Goal: Book appointment/travel/reservation

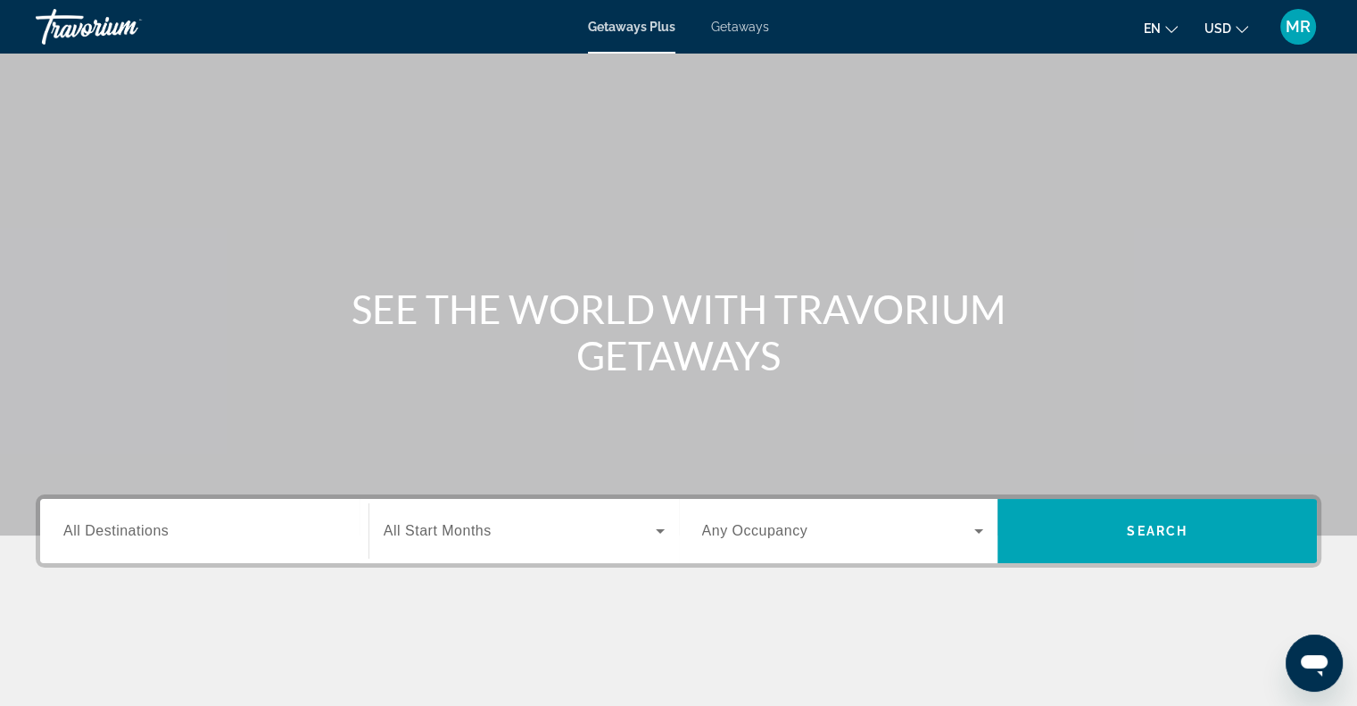
click at [135, 534] on span "All Destinations" at bounding box center [115, 530] width 105 height 15
click at [135, 534] on input "Destination All Destinations" at bounding box center [204, 531] width 282 height 21
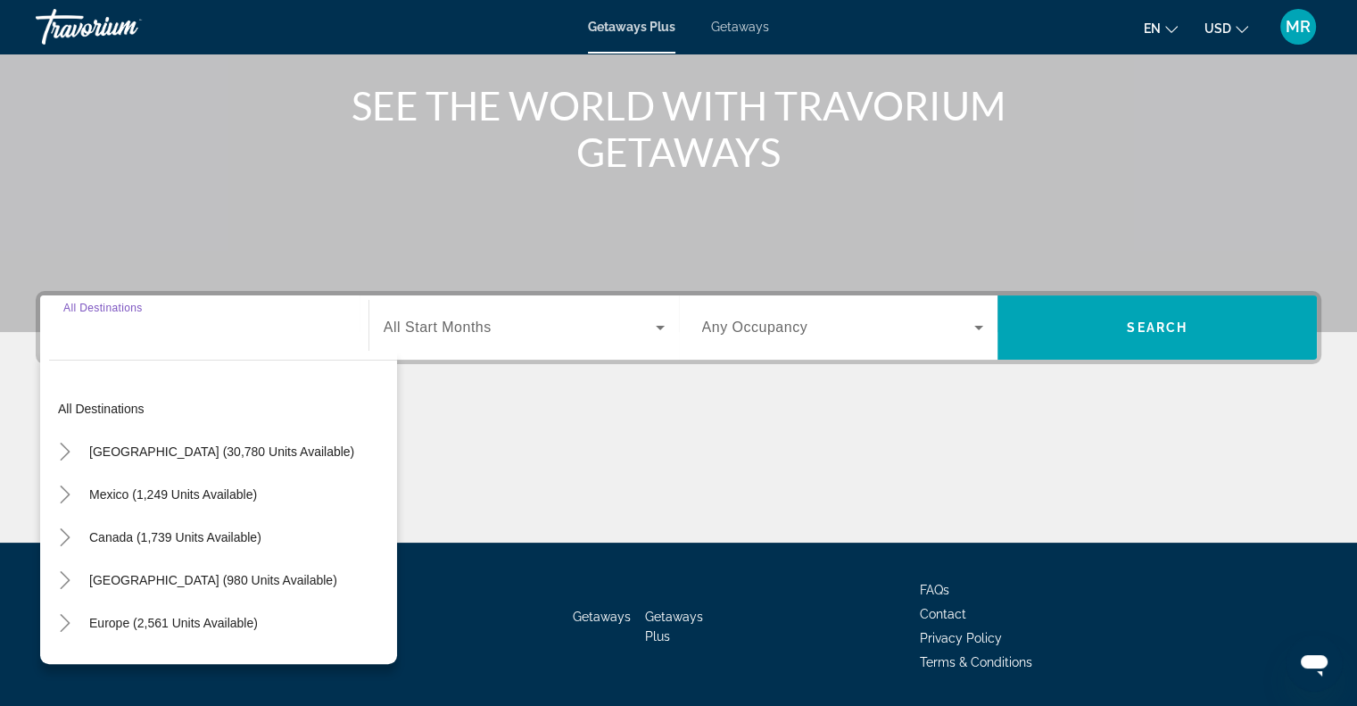
scroll to position [258, 0]
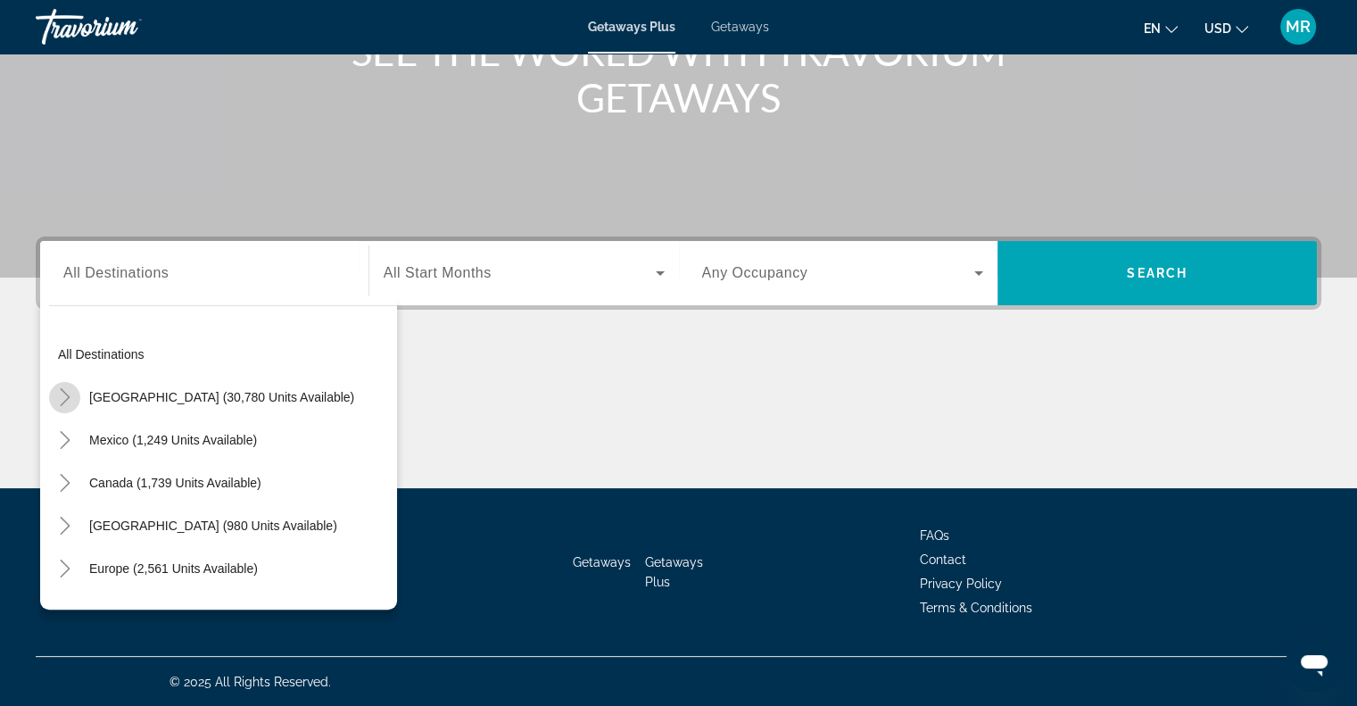
click at [64, 397] on icon "Toggle United States (30,780 units available)" at bounding box center [65, 397] width 18 height 18
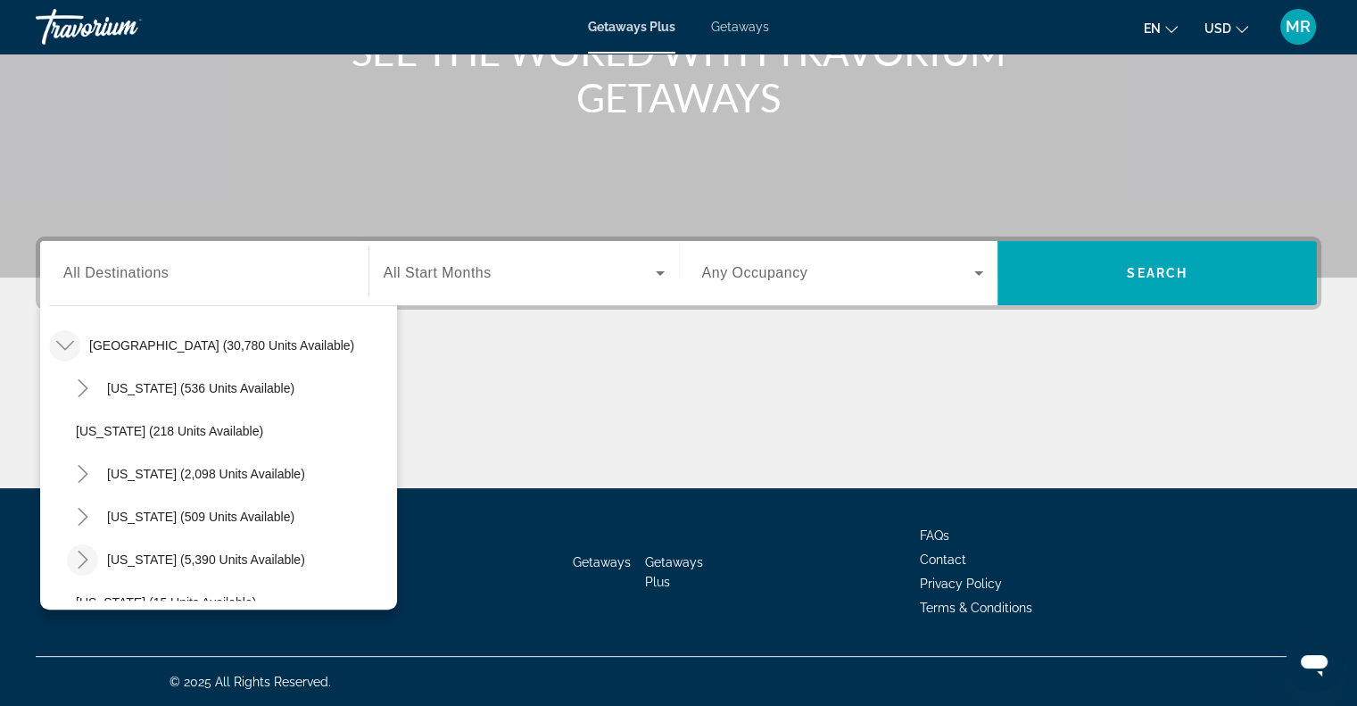
click at [82, 556] on icon "Toggle Florida (5,390 units available)" at bounding box center [83, 559] width 18 height 18
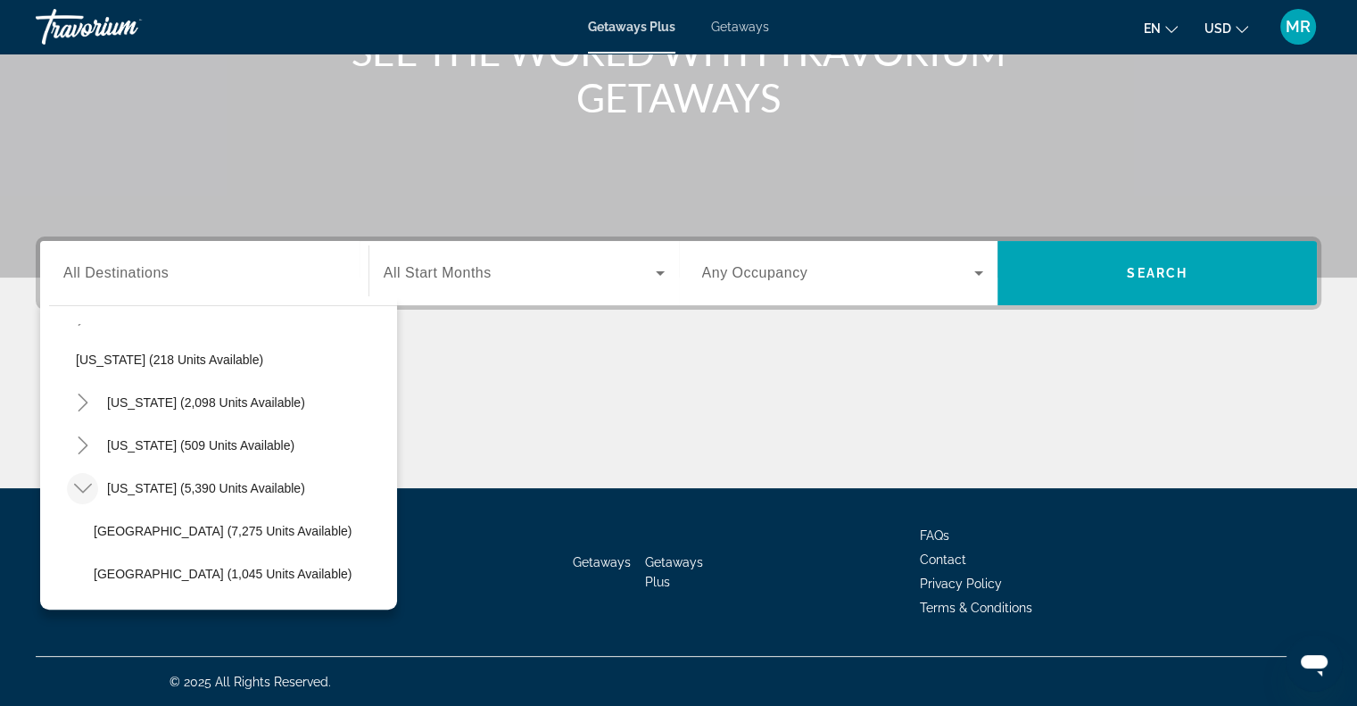
scroll to position [159, 0]
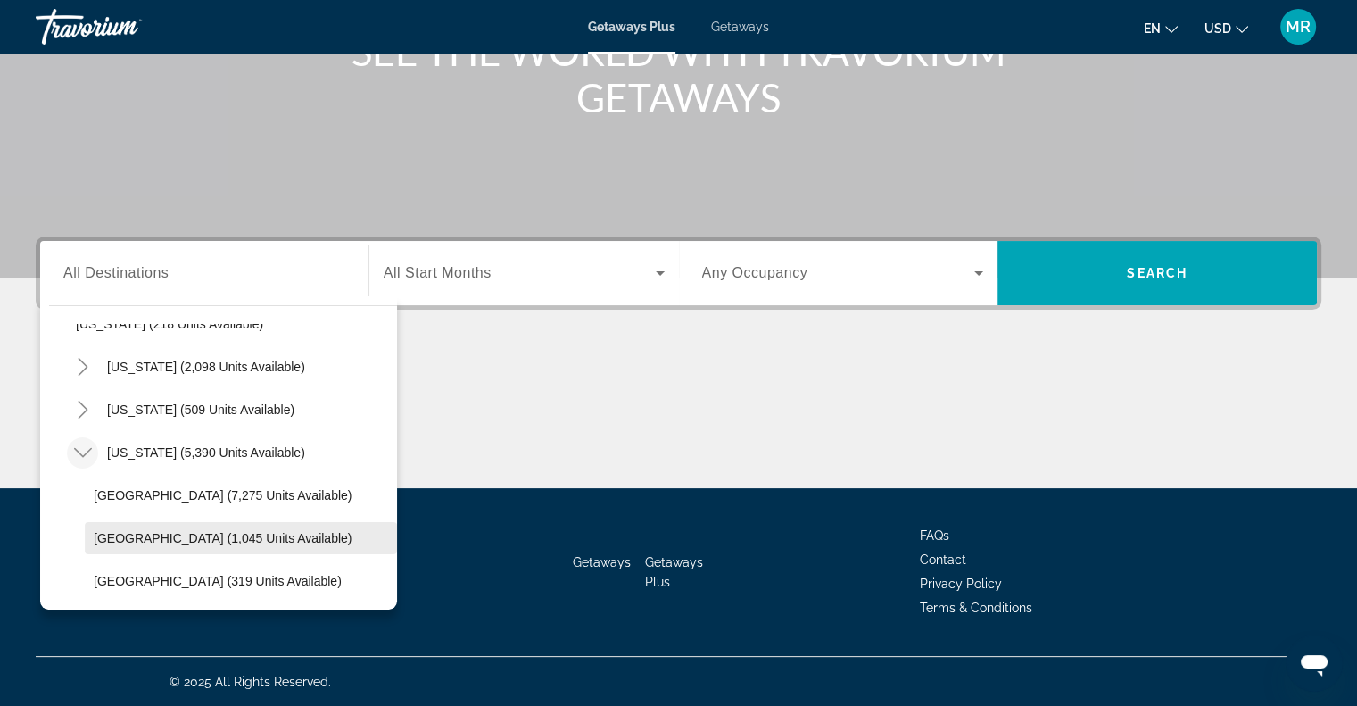
click at [227, 531] on span "[GEOGRAPHIC_DATA] (1,045 units available)" at bounding box center [223, 538] width 258 height 14
type input "**********"
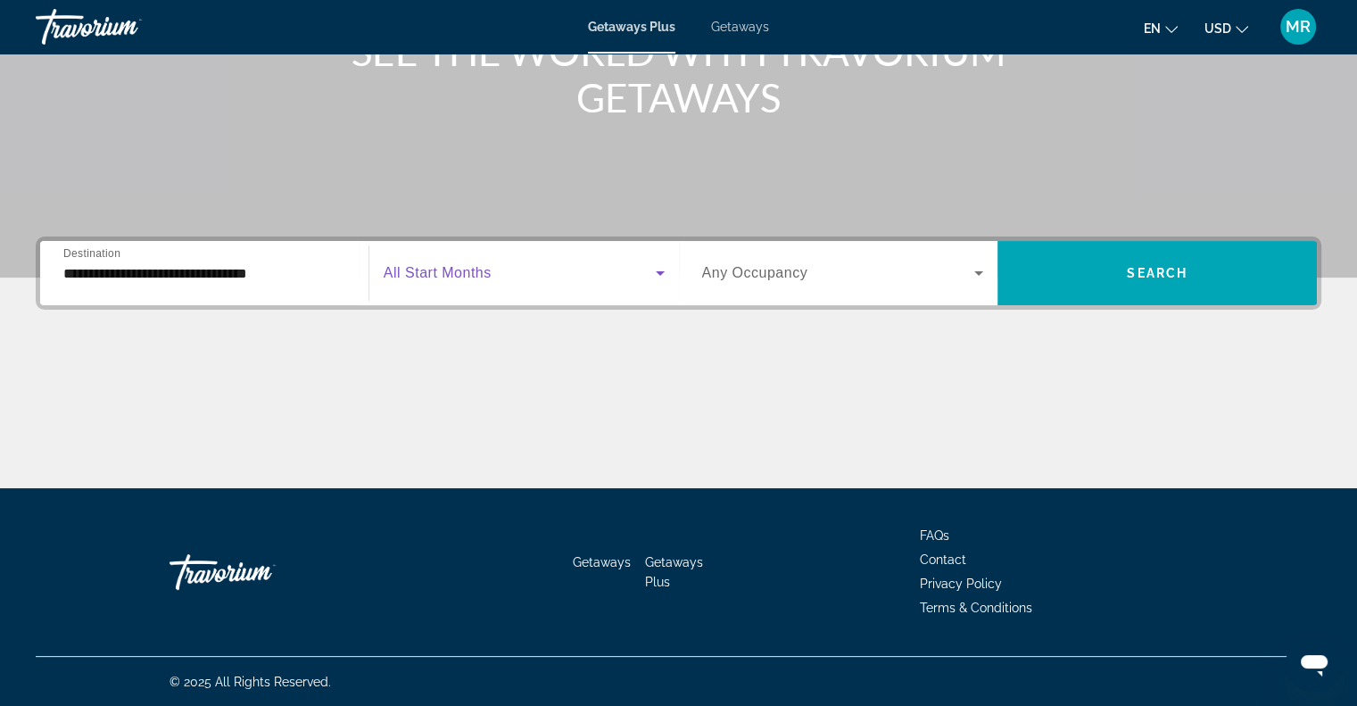
click at [661, 268] on icon "Search widget" at bounding box center [659, 272] width 21 height 21
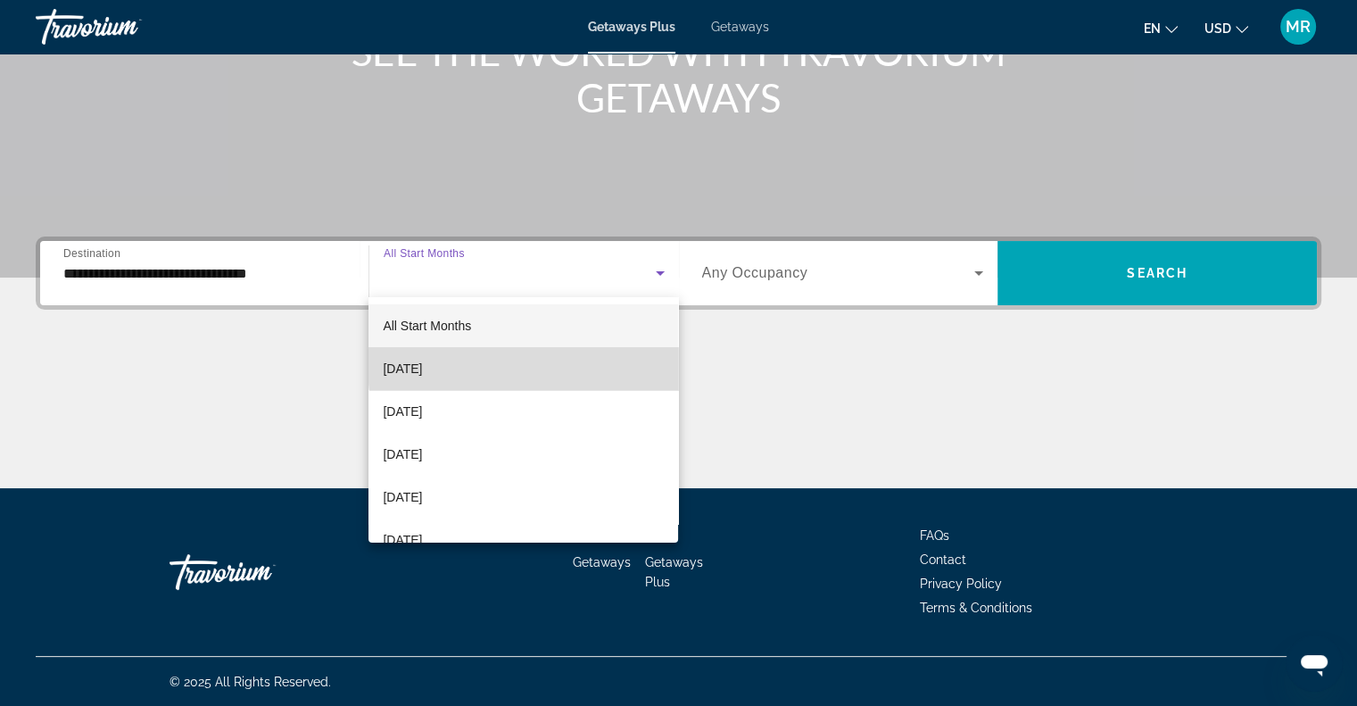
click at [596, 363] on mat-option "[DATE]" at bounding box center [523, 368] width 310 height 43
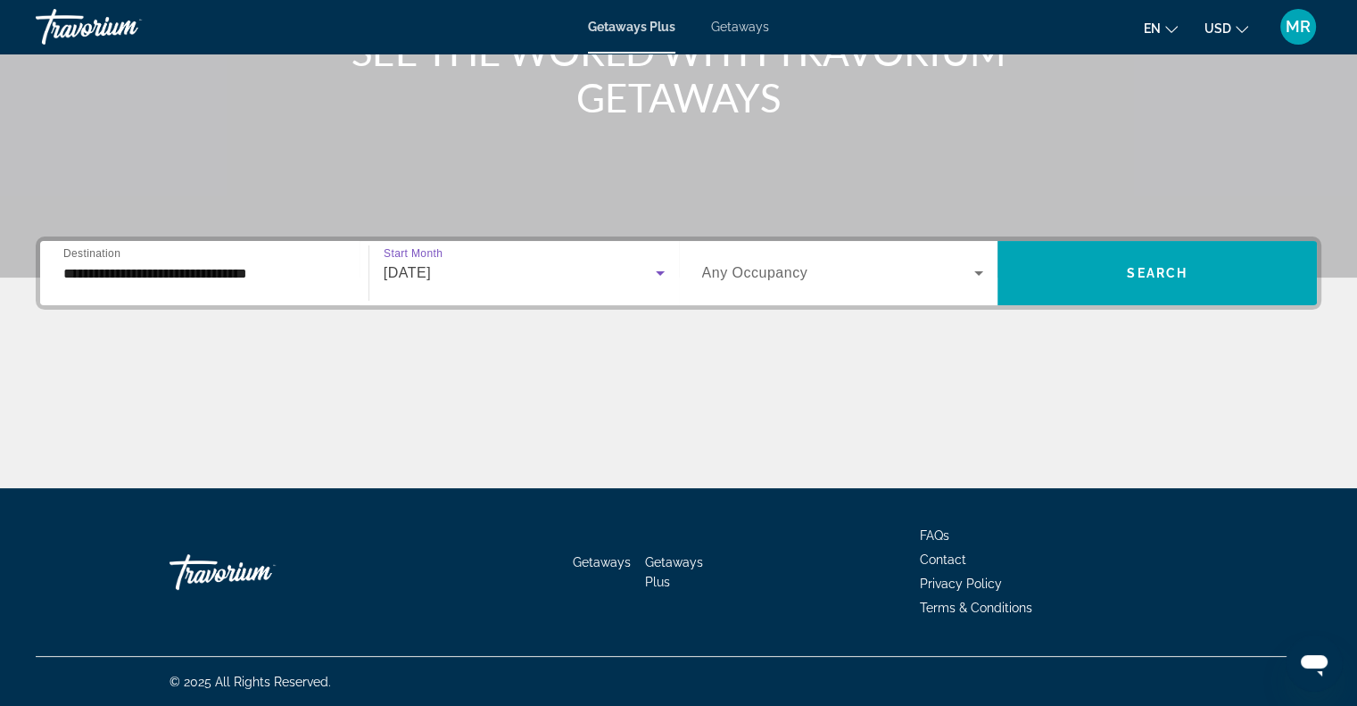
click at [978, 271] on icon "Search widget" at bounding box center [978, 273] width 9 height 4
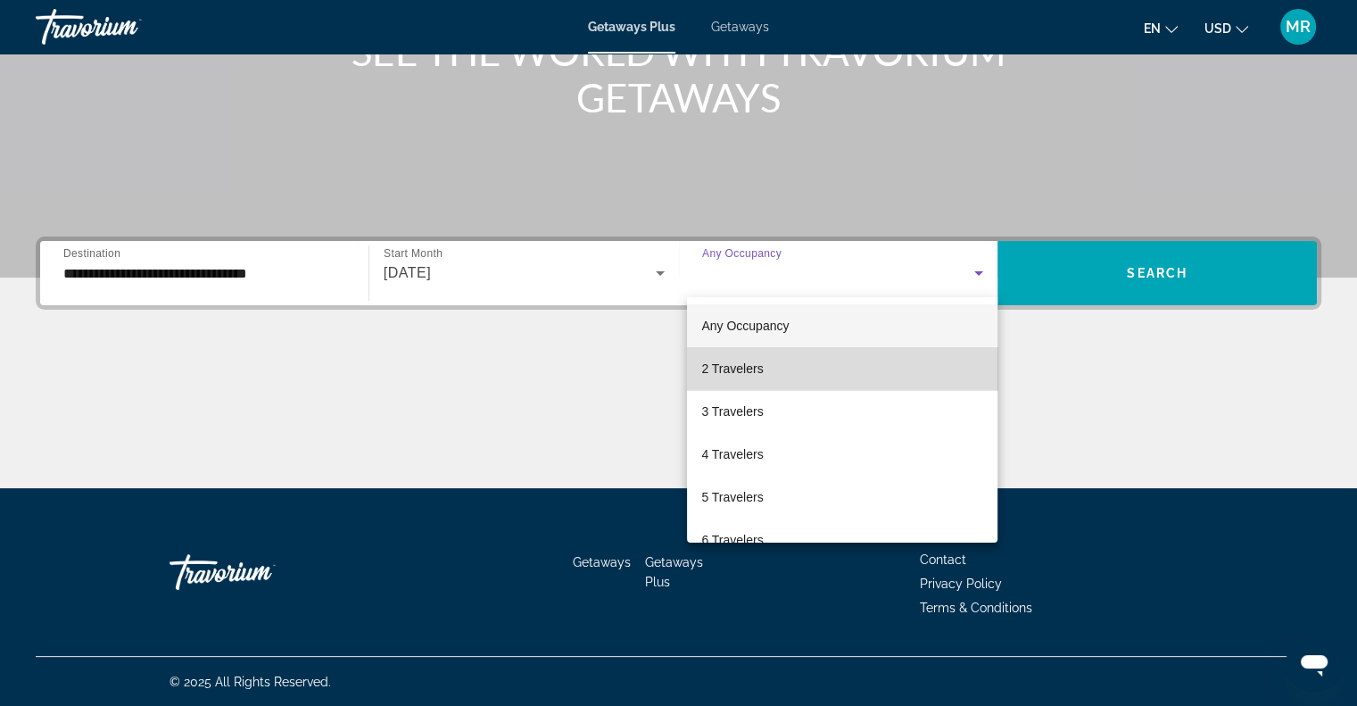
click at [953, 370] on mat-option "2 Travelers" at bounding box center [842, 368] width 310 height 43
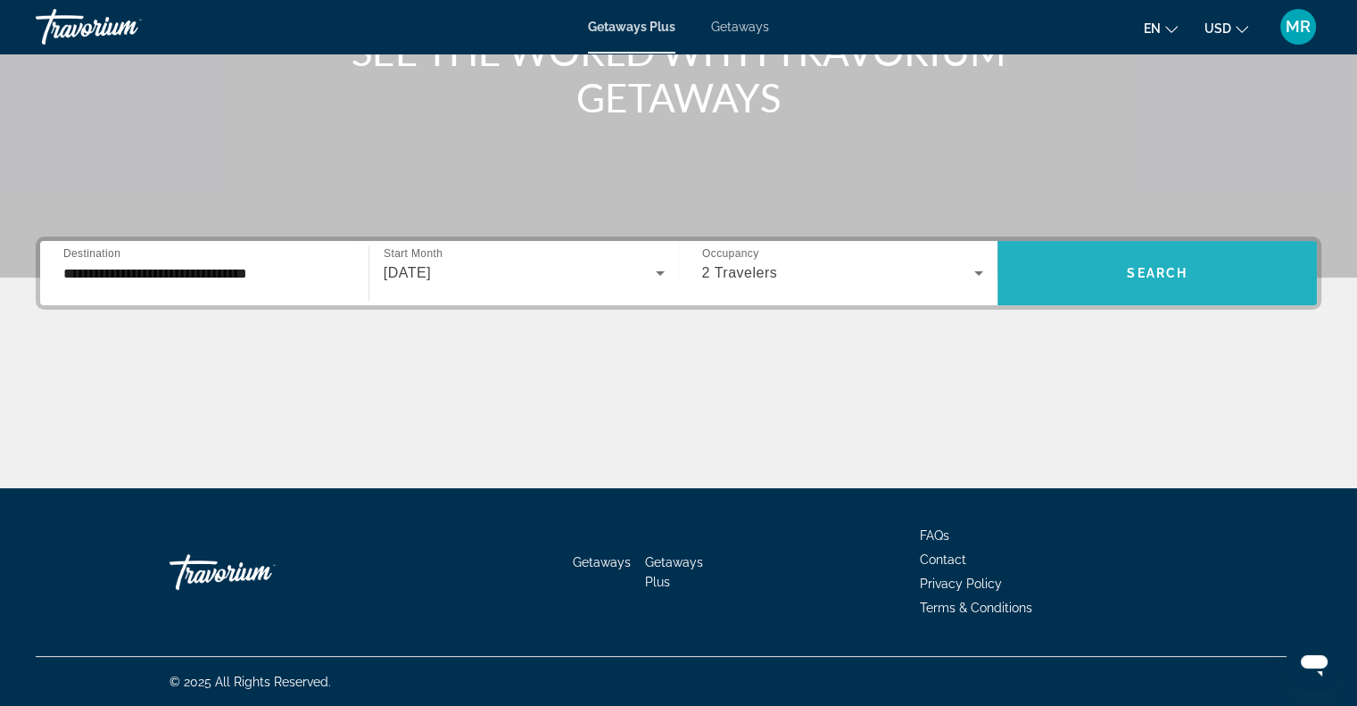
click at [1127, 270] on span "Search" at bounding box center [1157, 273] width 61 height 14
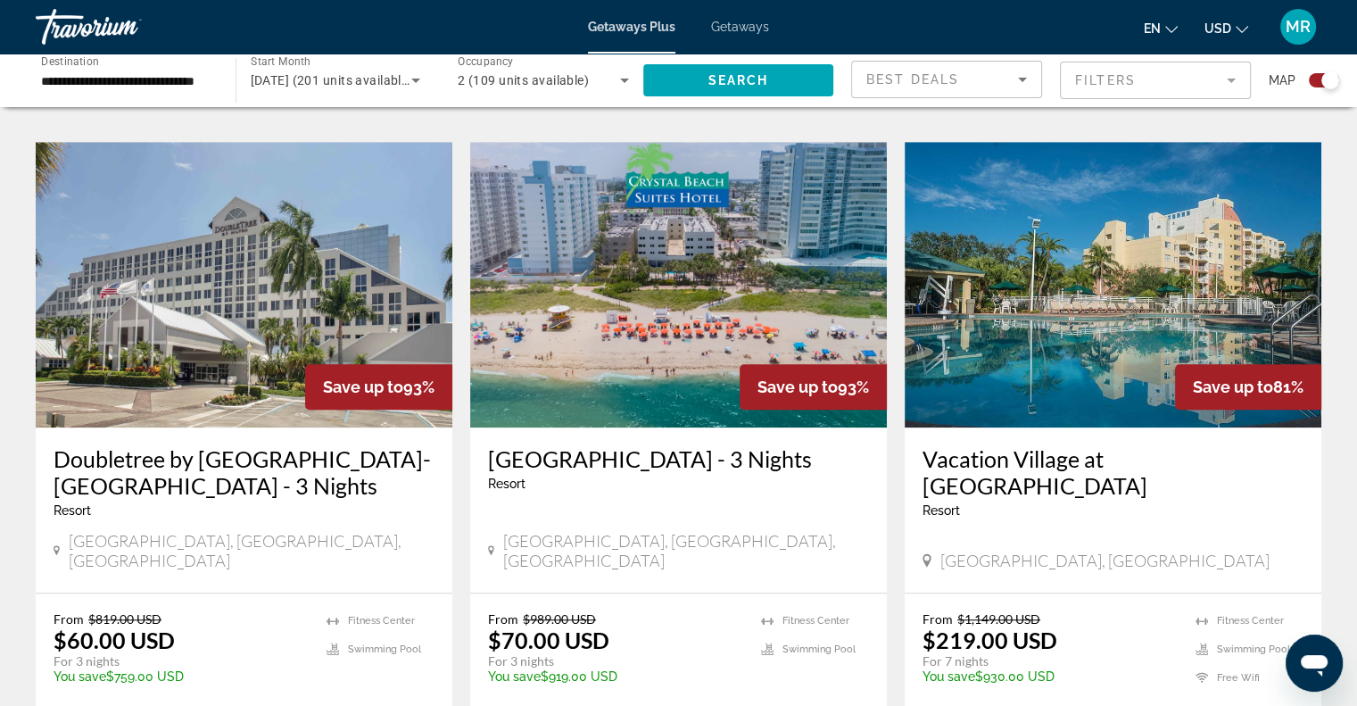
scroll to position [1296, 0]
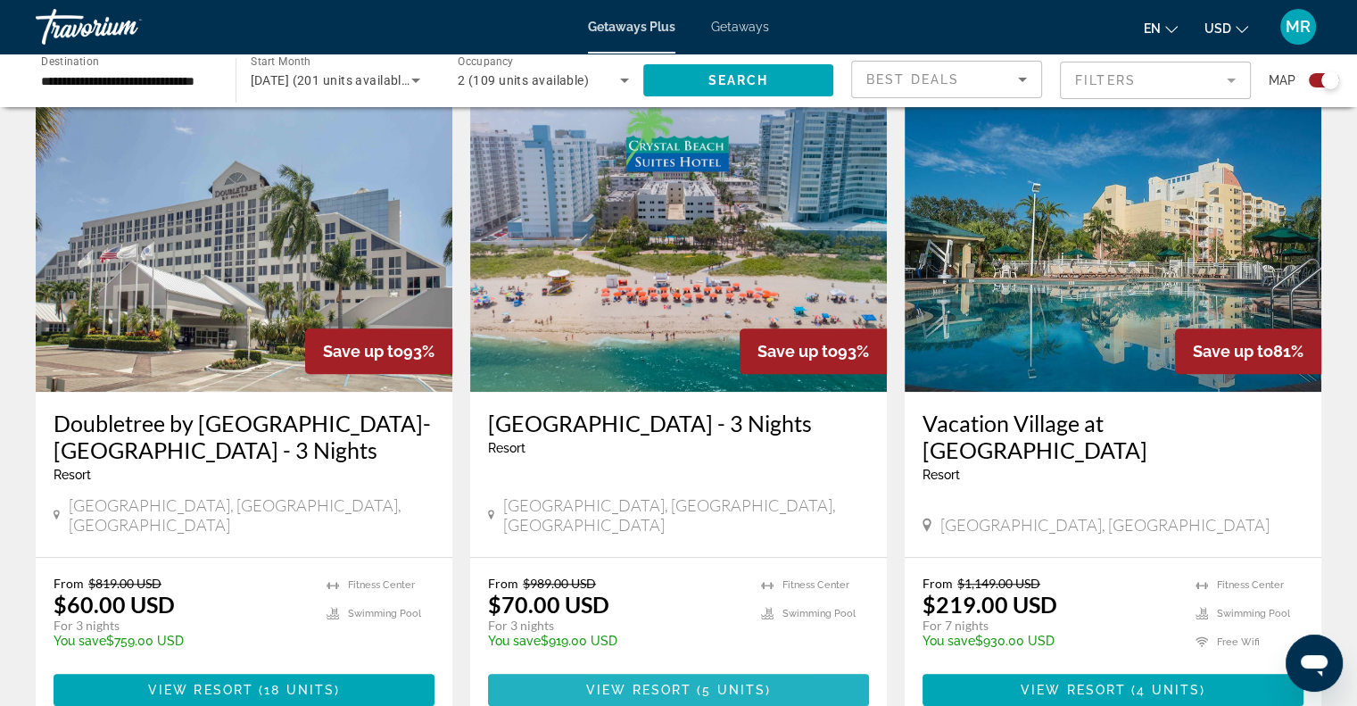
click at [614, 682] on span "View Resort" at bounding box center [638, 689] width 105 height 14
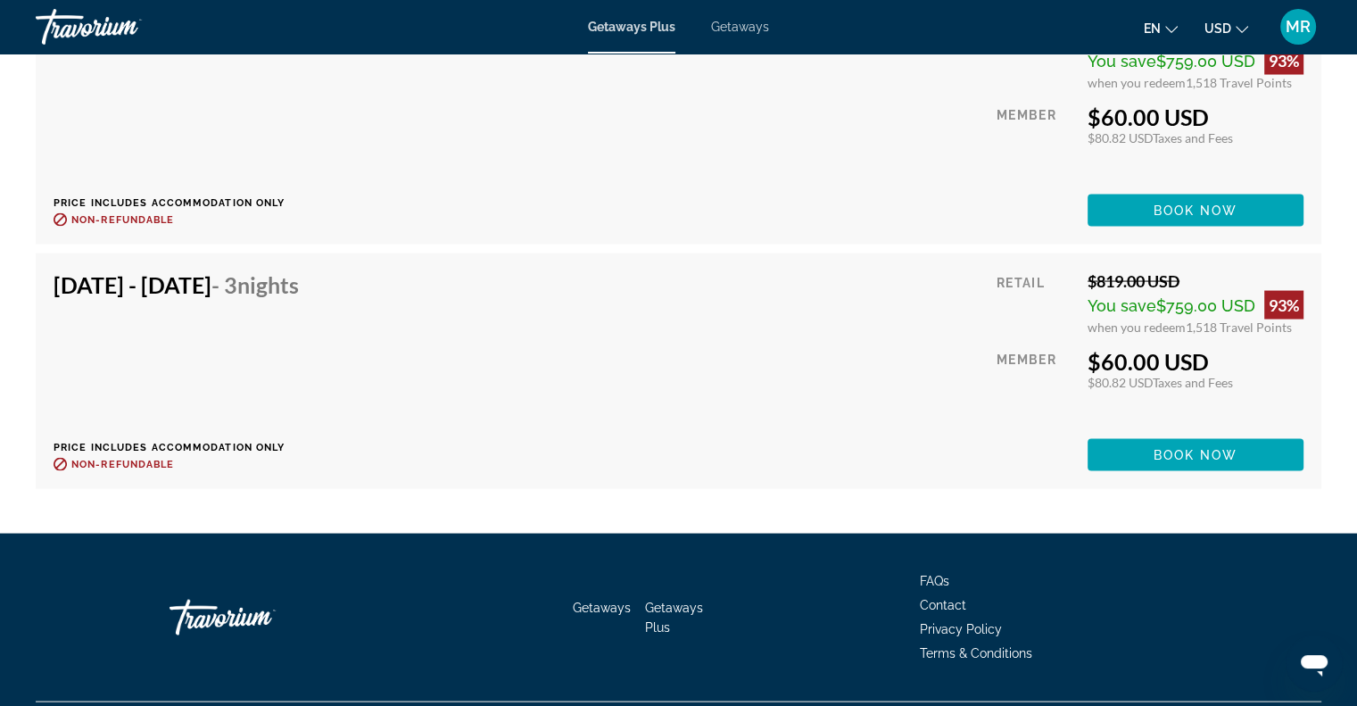
scroll to position [3493, 0]
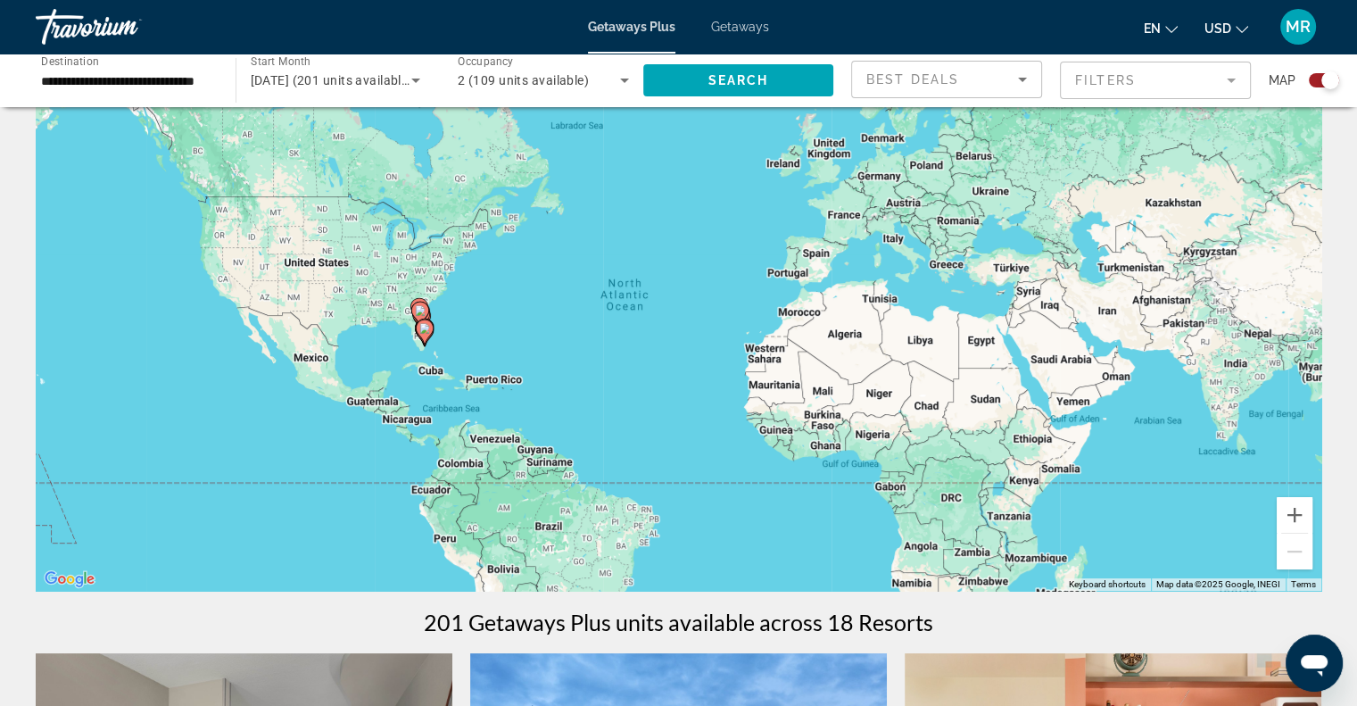
scroll to position [34, 0]
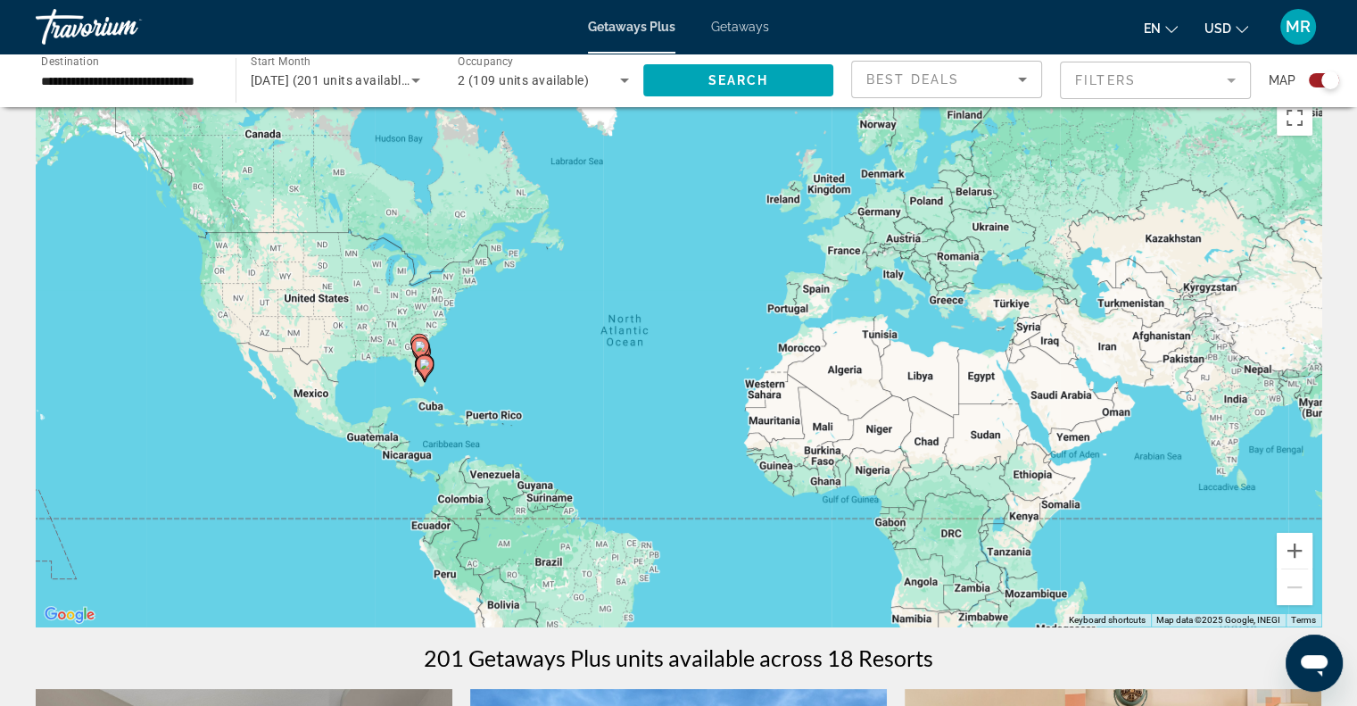
click at [742, 25] on span "Getaways" at bounding box center [740, 27] width 58 height 14
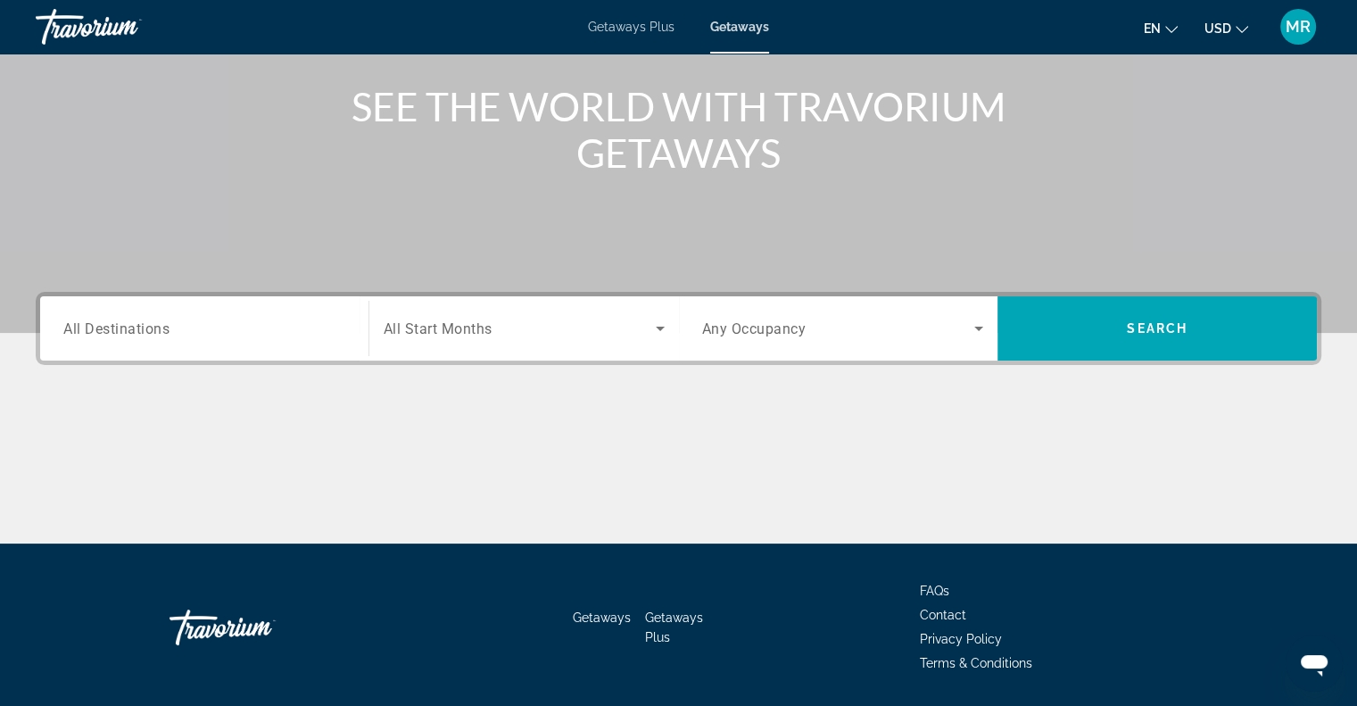
scroll to position [250, 0]
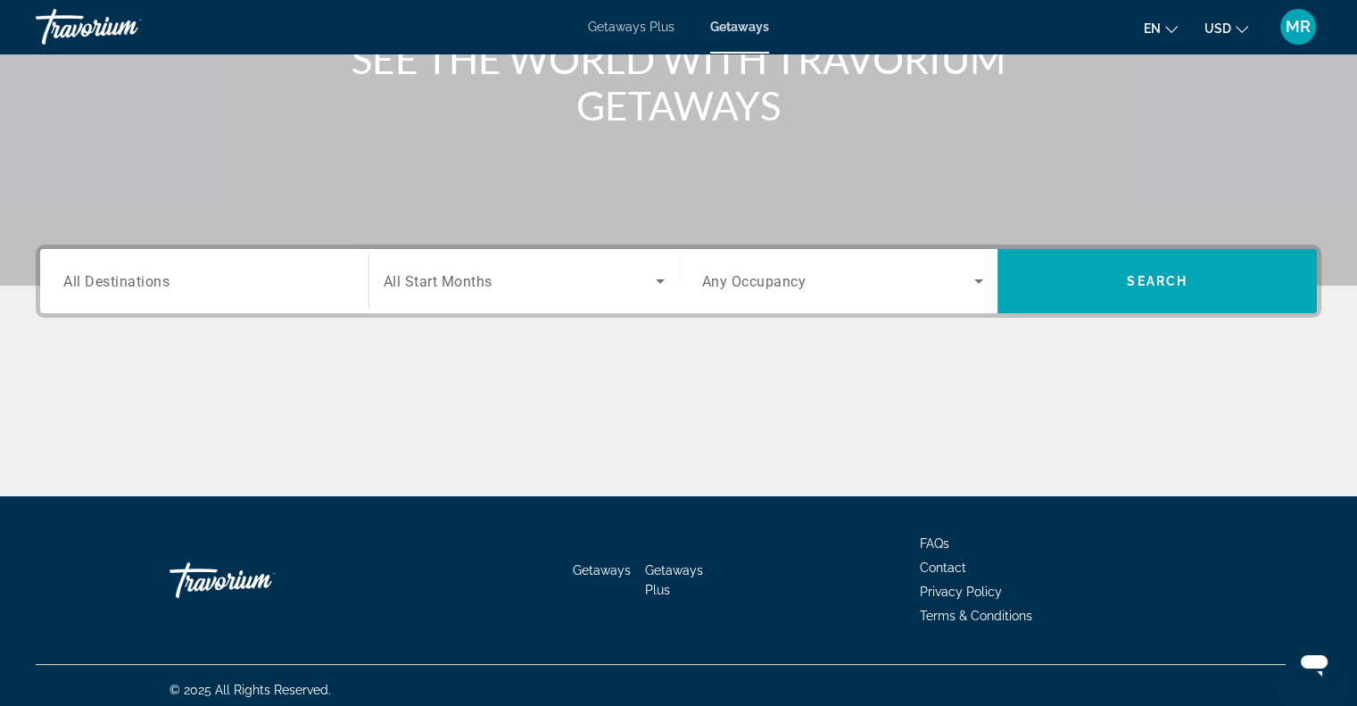
click at [136, 285] on span "All Destinations" at bounding box center [116, 280] width 106 height 17
click at [136, 285] on input "Destination All Destinations" at bounding box center [204, 281] width 282 height 21
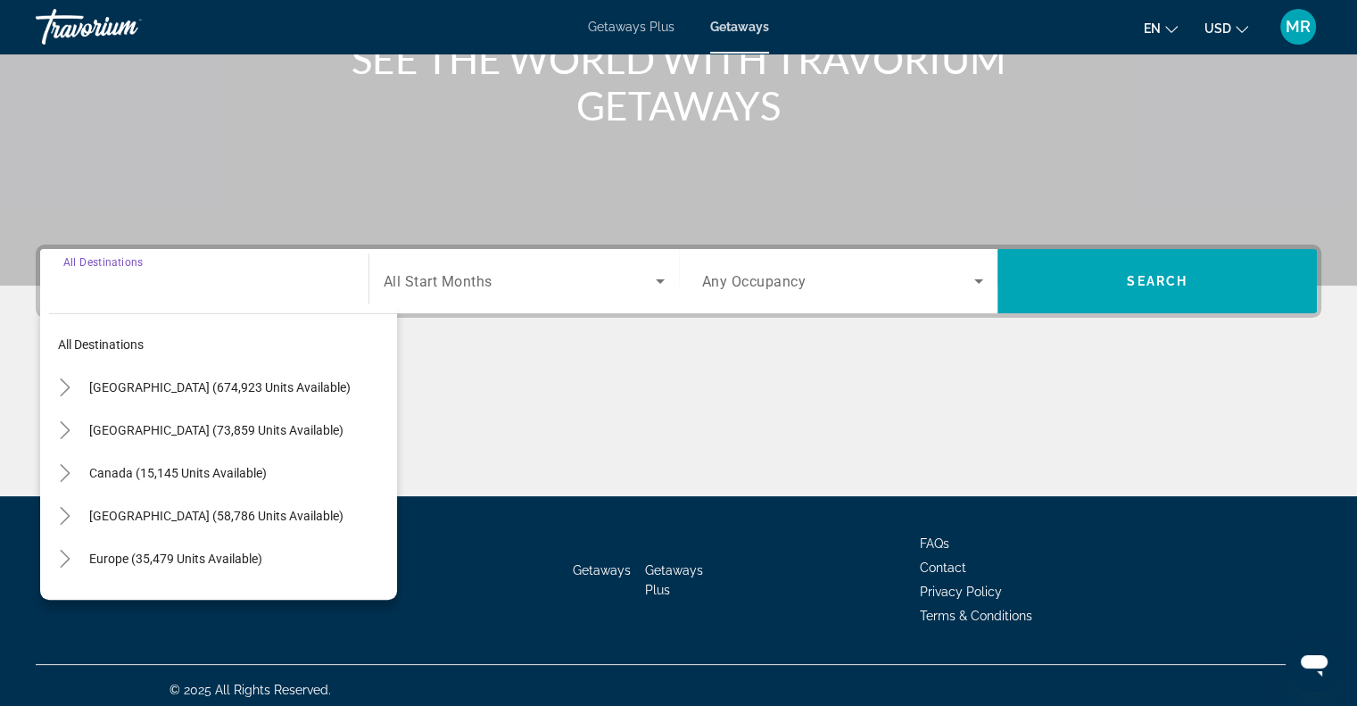
scroll to position [258, 0]
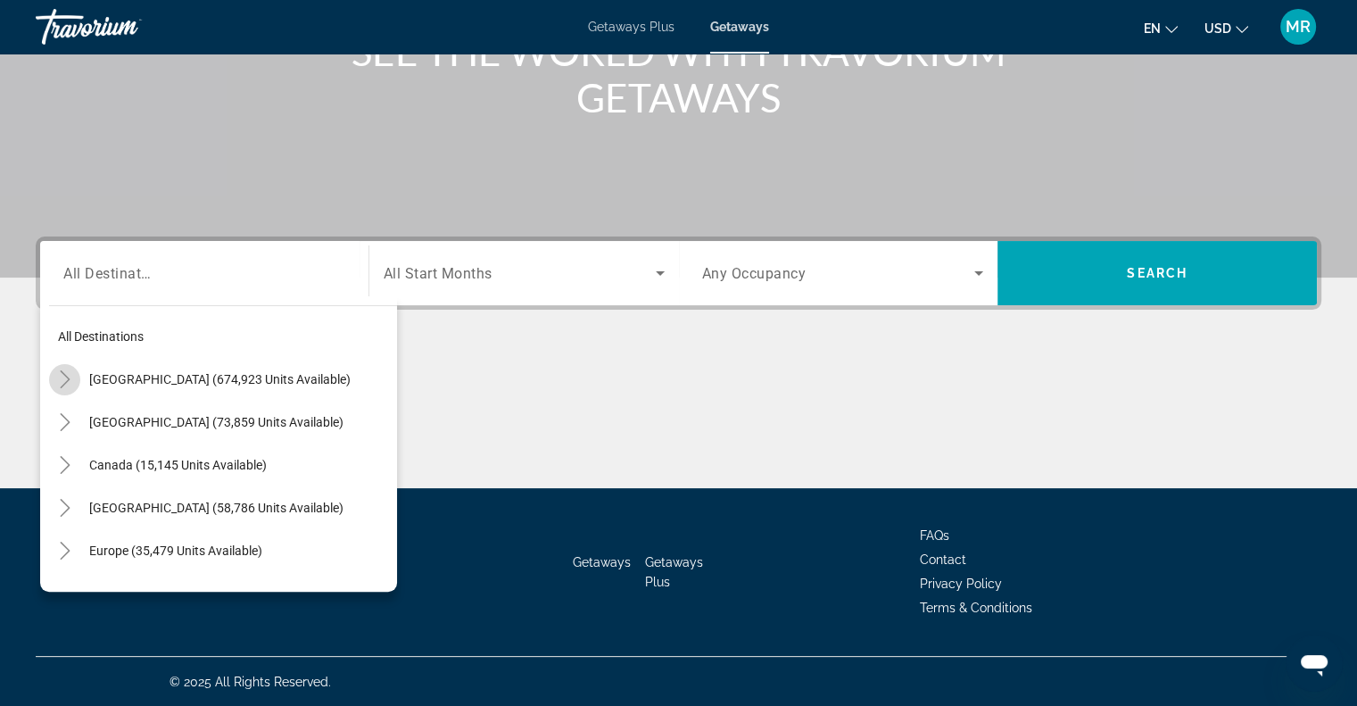
click at [61, 374] on icon "Toggle United States (674,923 units available)" at bounding box center [65, 379] width 18 height 18
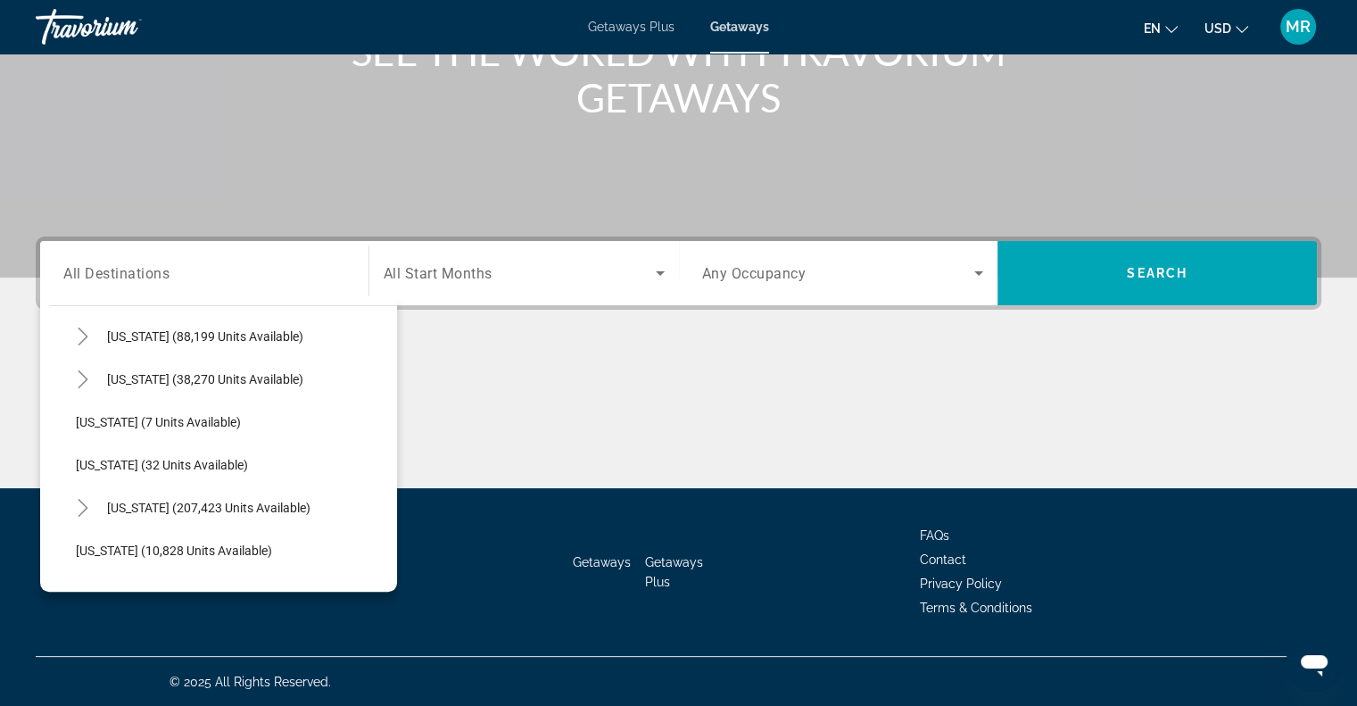
scroll to position [243, 0]
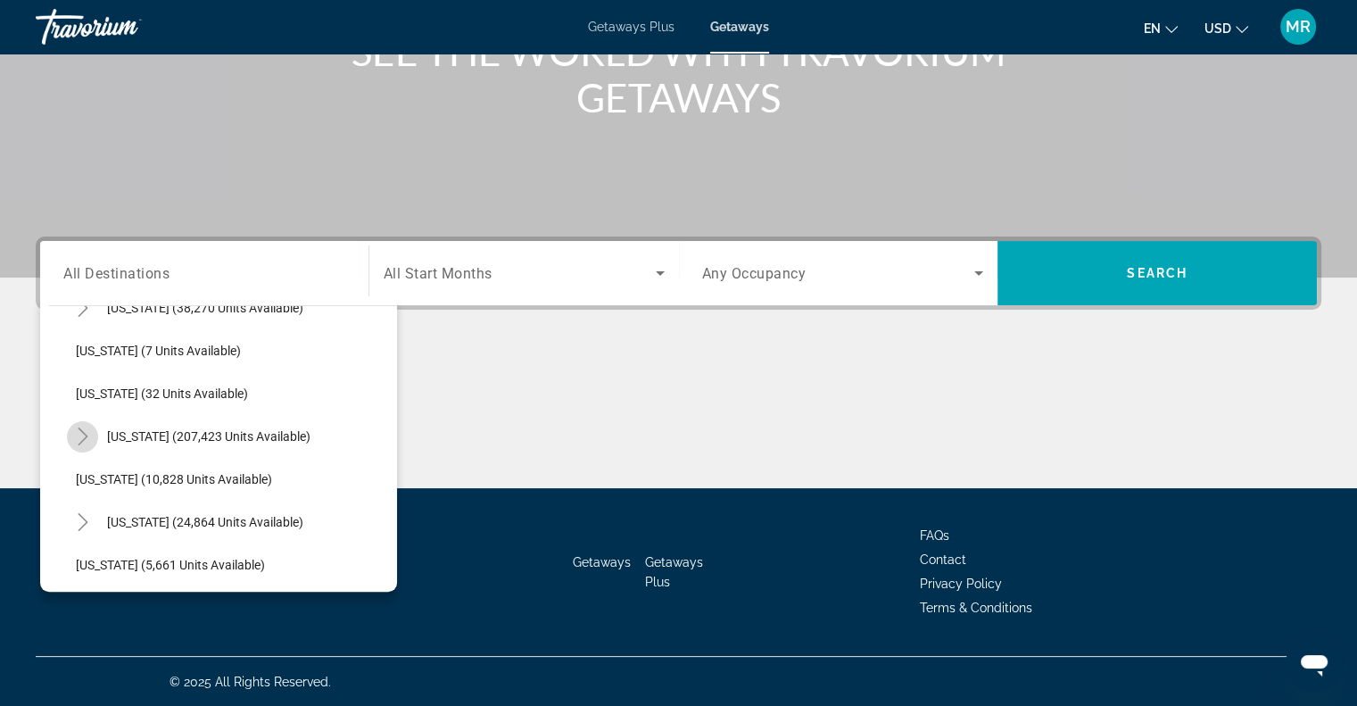
click at [83, 442] on icon "Toggle Florida (207,423 units available)" at bounding box center [83, 436] width 18 height 18
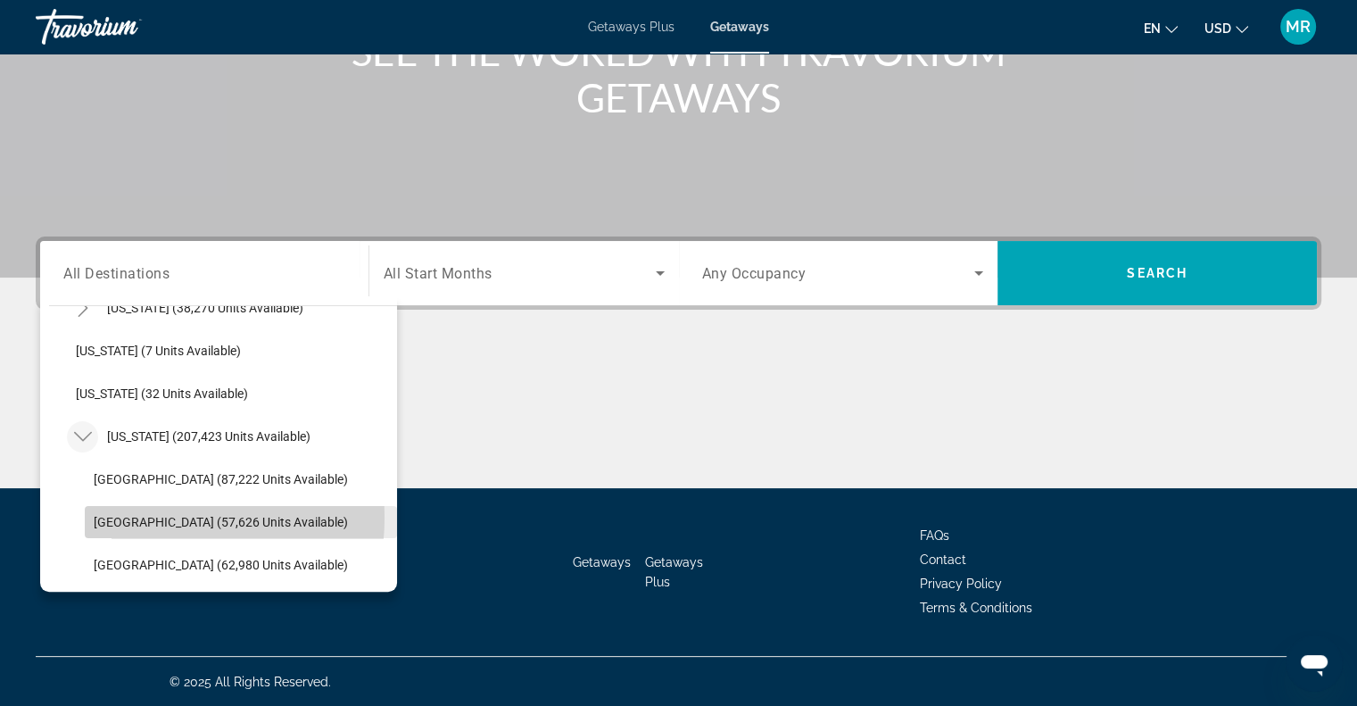
click at [134, 516] on span "[GEOGRAPHIC_DATA] (57,626 units available)" at bounding box center [221, 522] width 254 height 14
type input "**********"
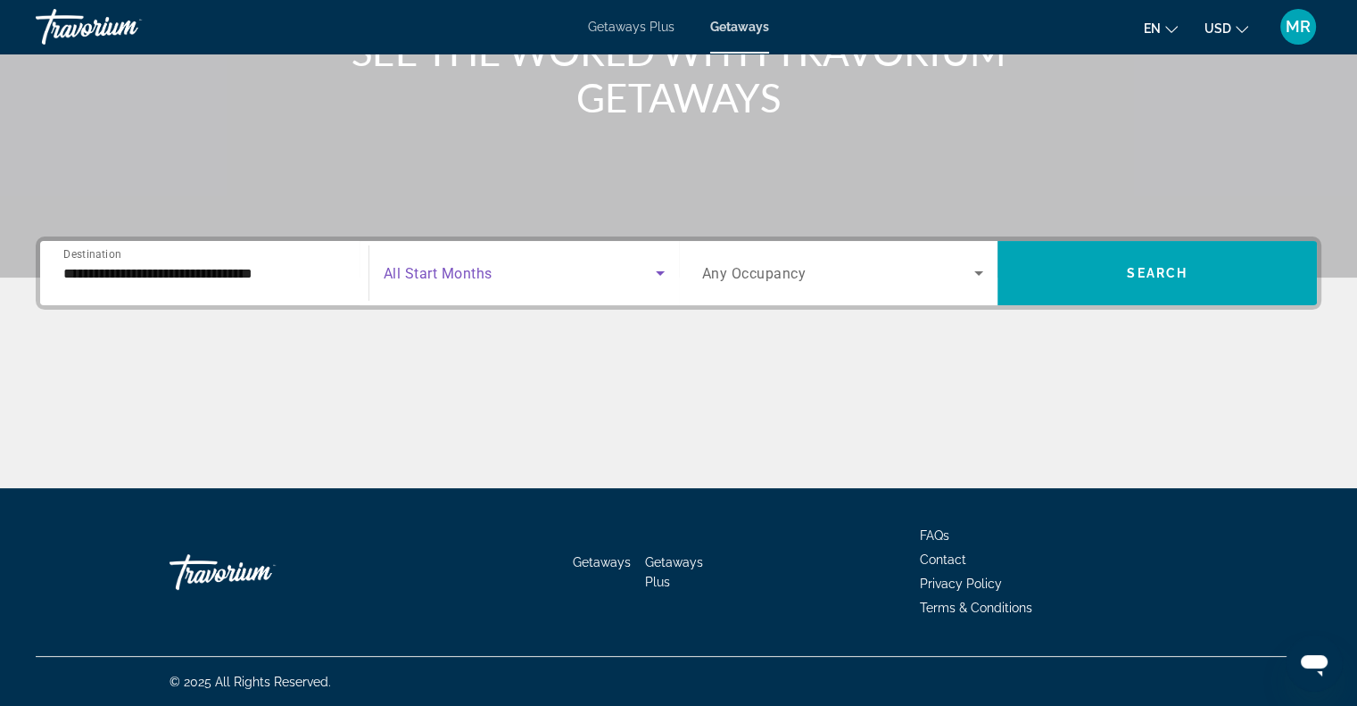
click at [656, 277] on icon "Search widget" at bounding box center [659, 272] width 21 height 21
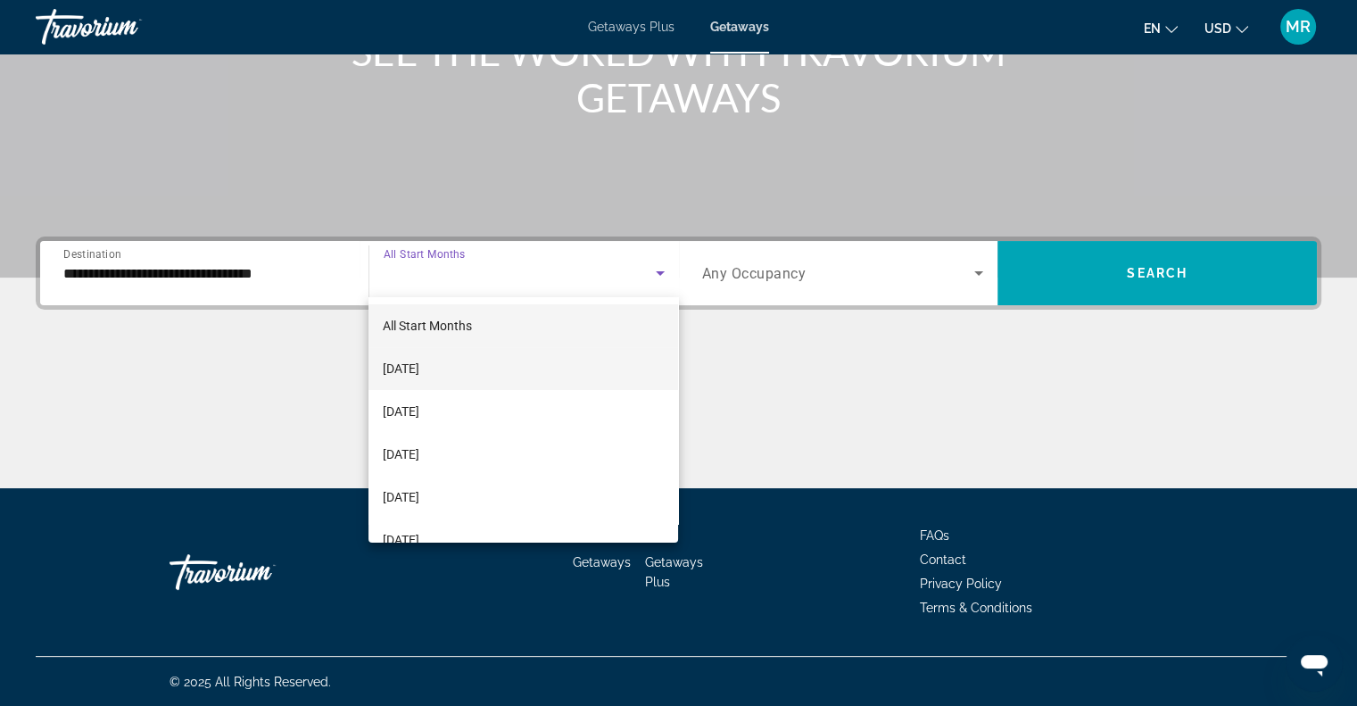
click at [609, 369] on mat-option "[DATE]" at bounding box center [523, 368] width 310 height 43
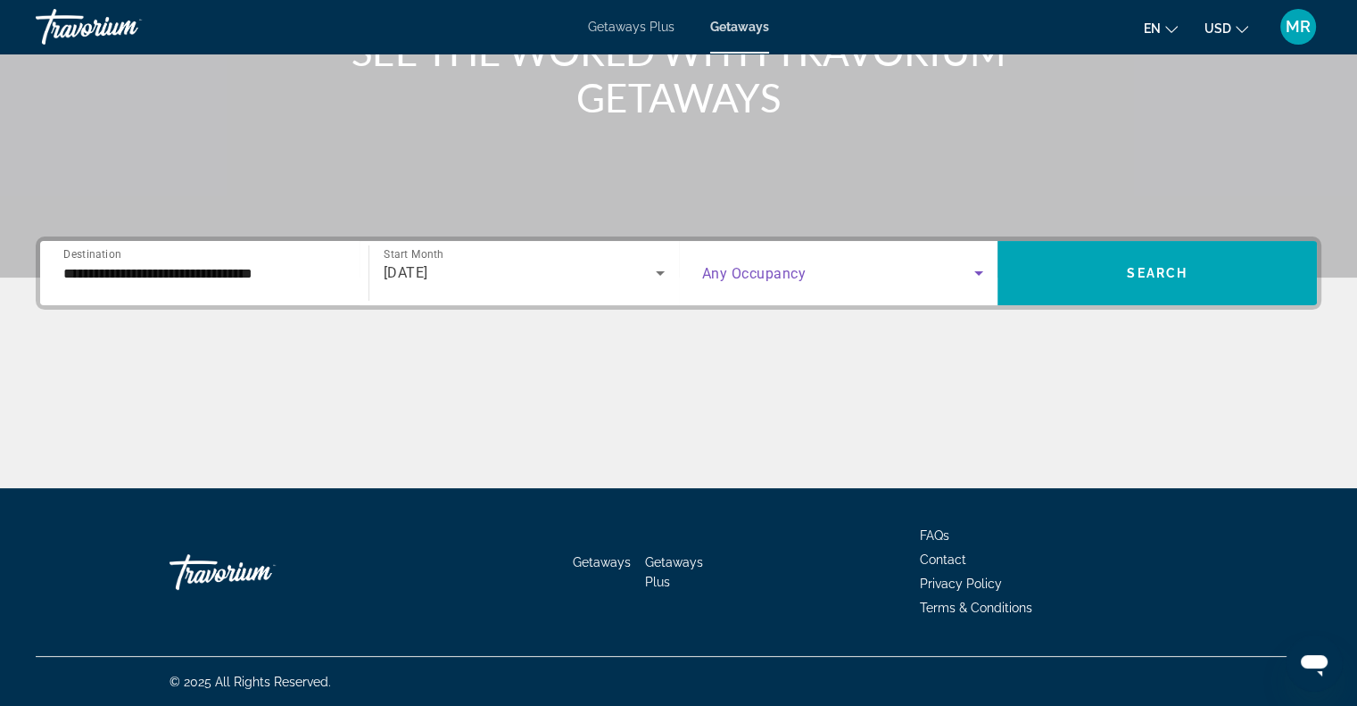
click at [973, 270] on icon "Search widget" at bounding box center [978, 272] width 21 height 21
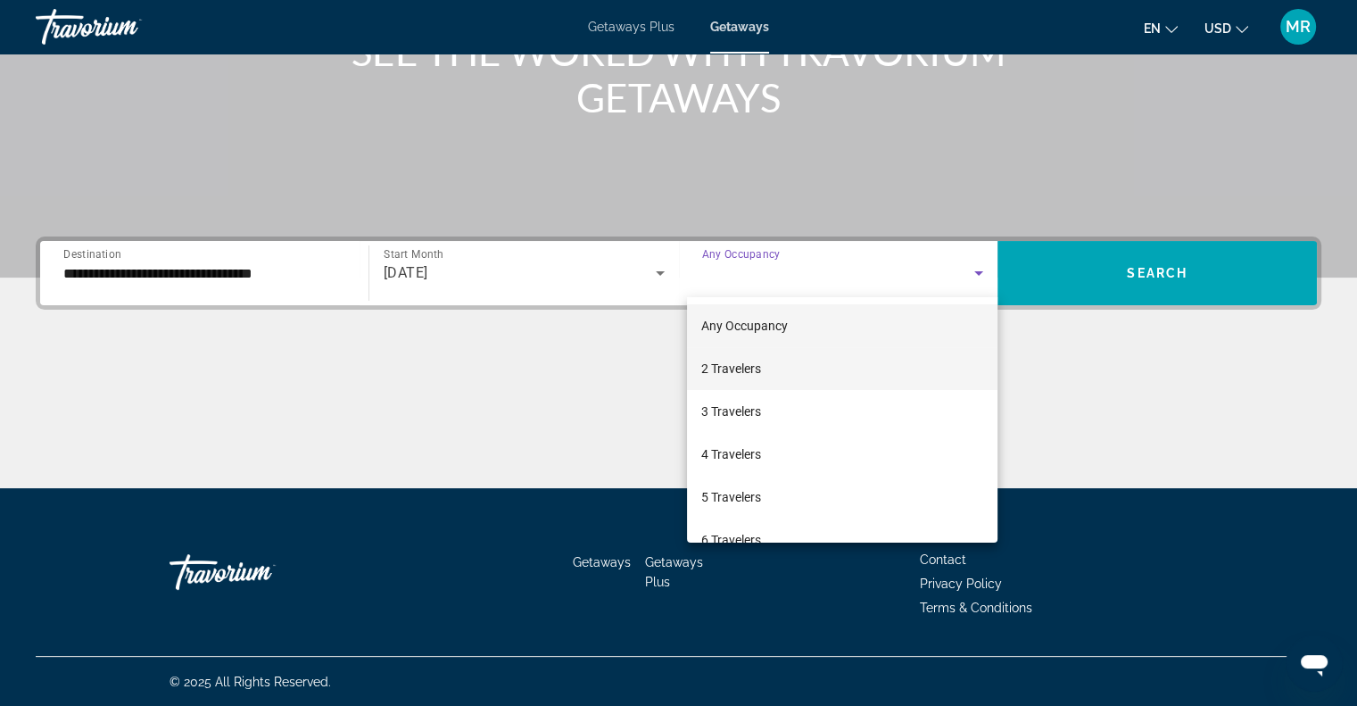
click at [935, 360] on mat-option "2 Travelers" at bounding box center [842, 368] width 310 height 43
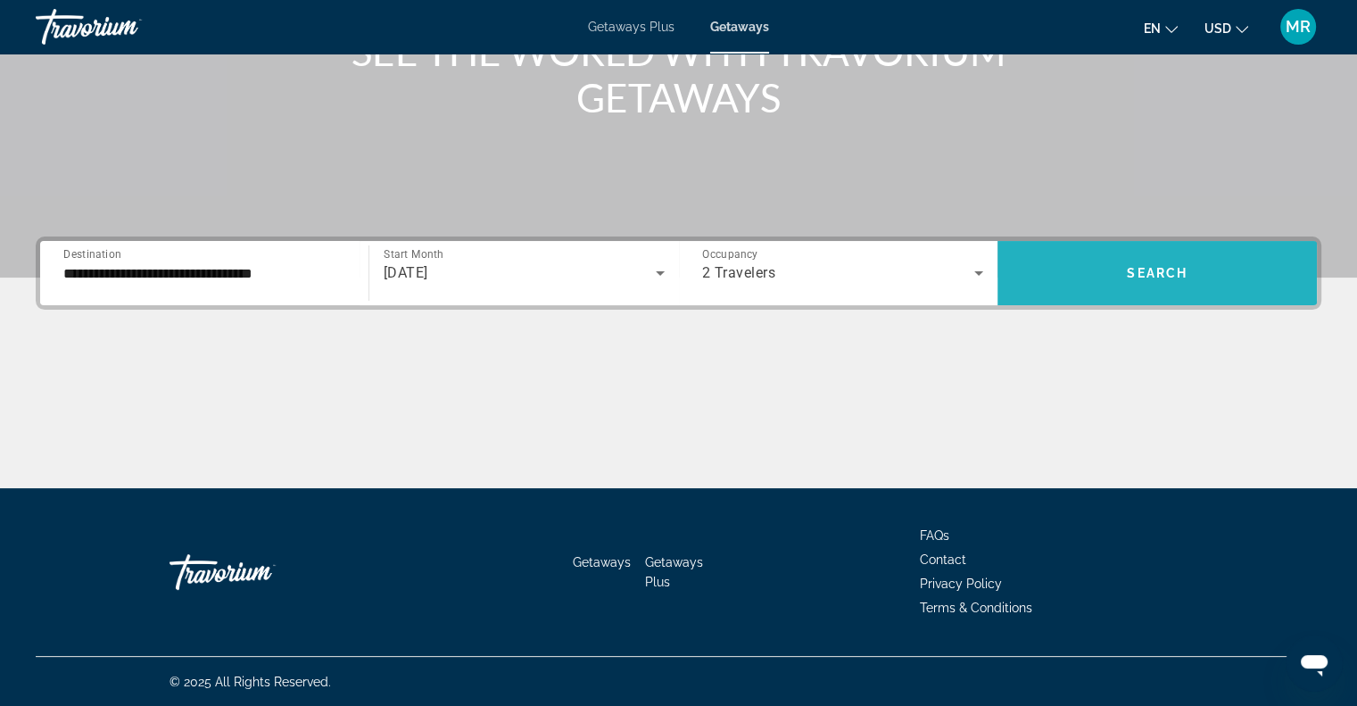
click at [1111, 271] on span "Search widget" at bounding box center [1156, 273] width 319 height 43
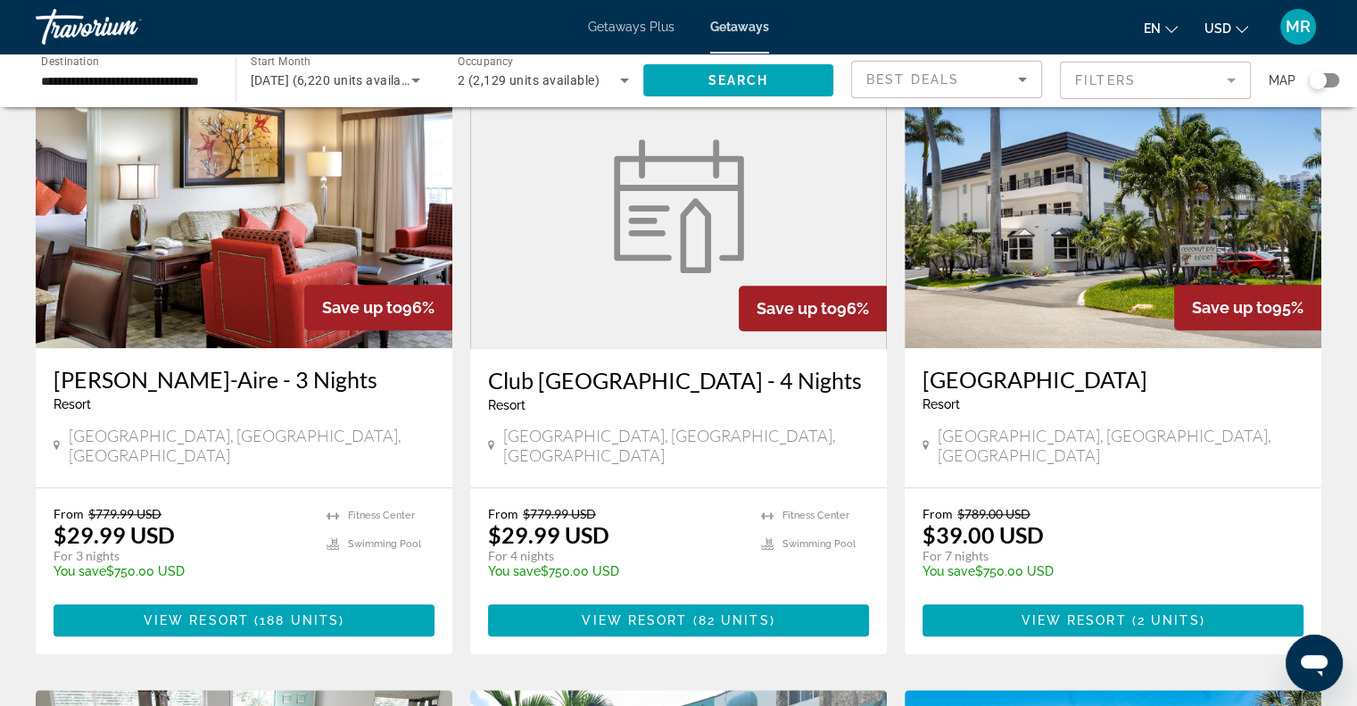
scroll to position [822, 0]
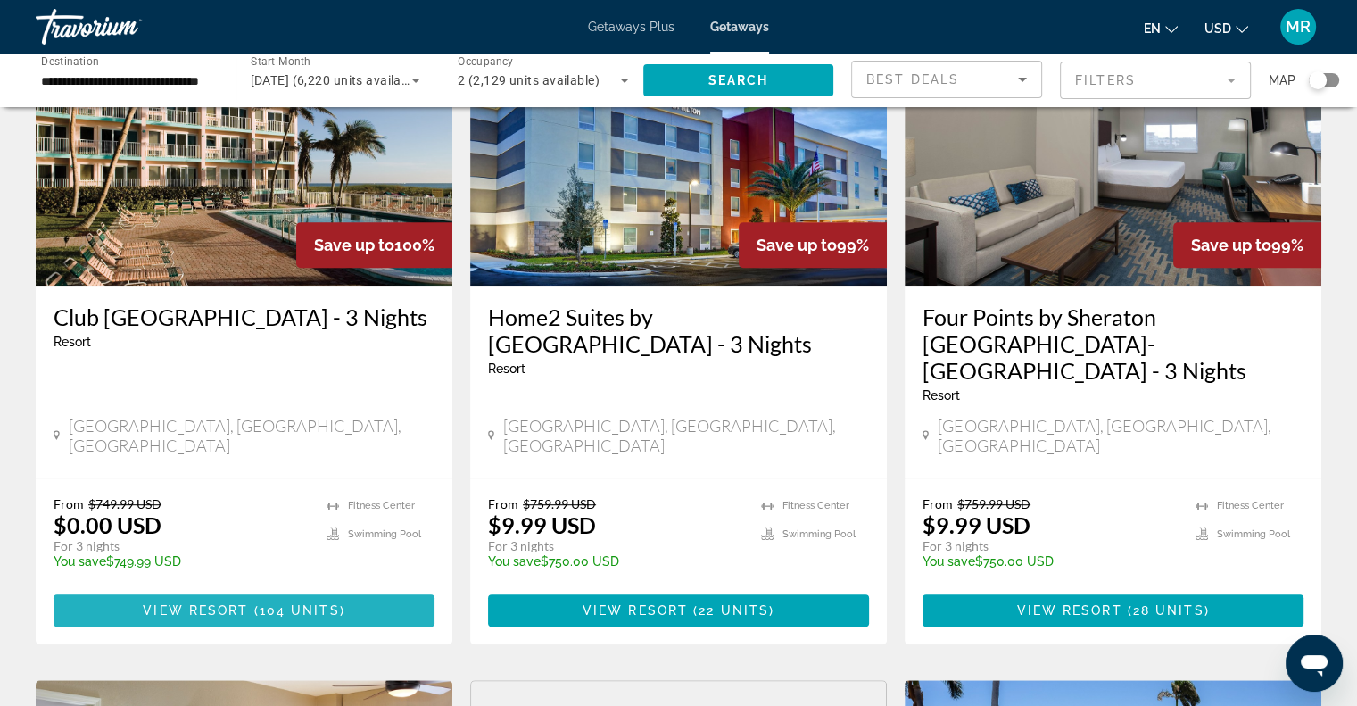
click at [363, 589] on span "Main content" at bounding box center [244, 610] width 381 height 43
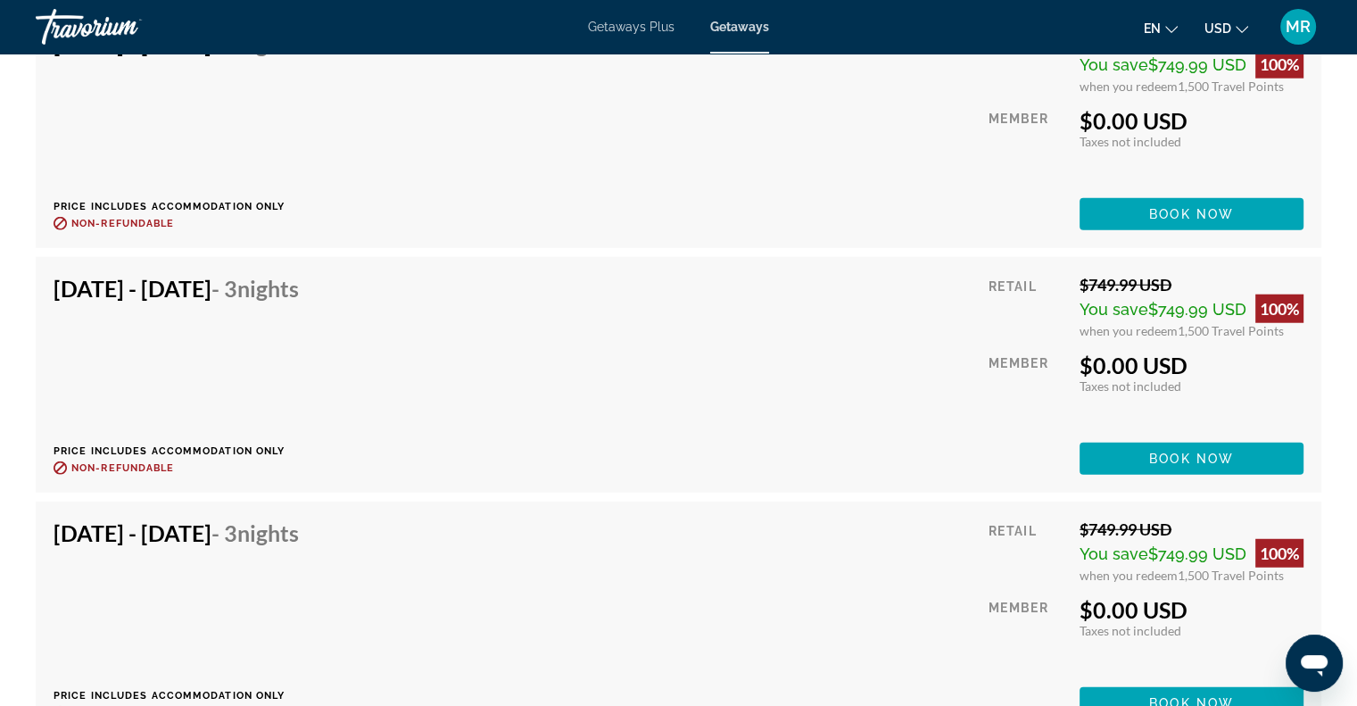
scroll to position [4674, 0]
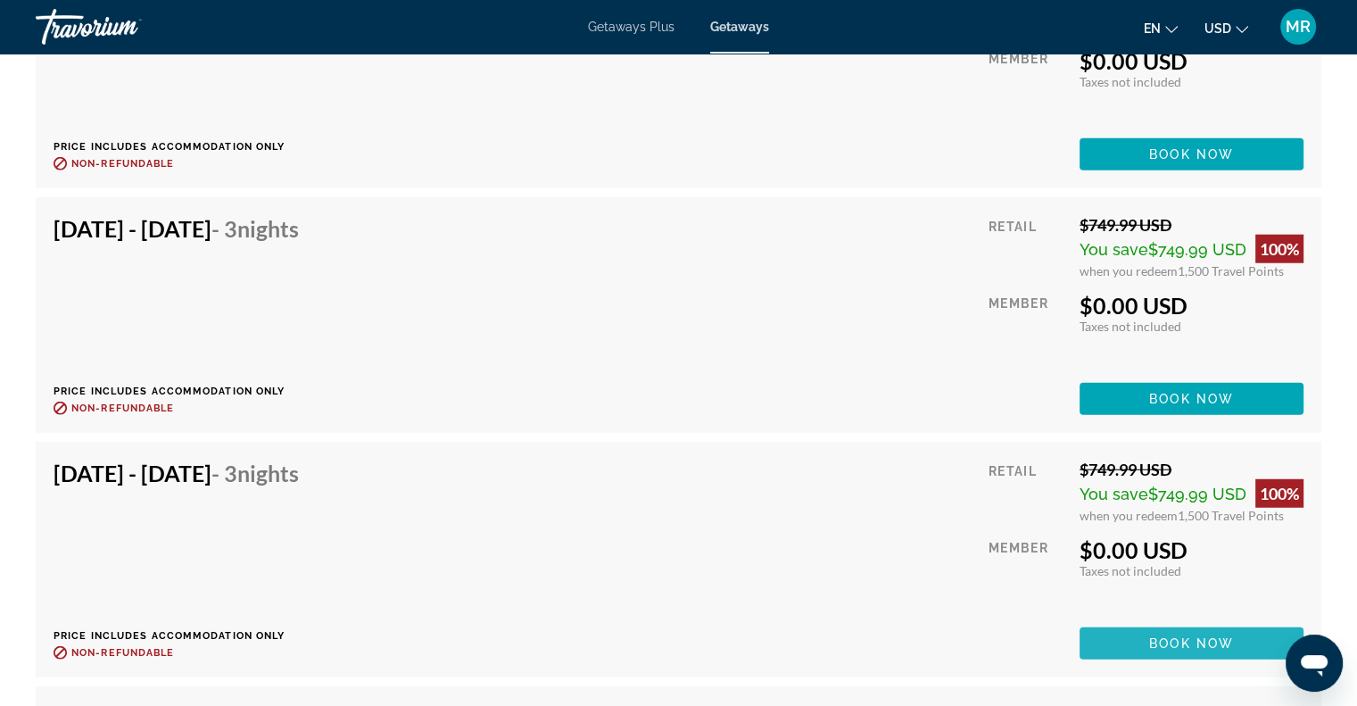
click at [1195, 640] on span "Book now" at bounding box center [1191, 643] width 85 height 14
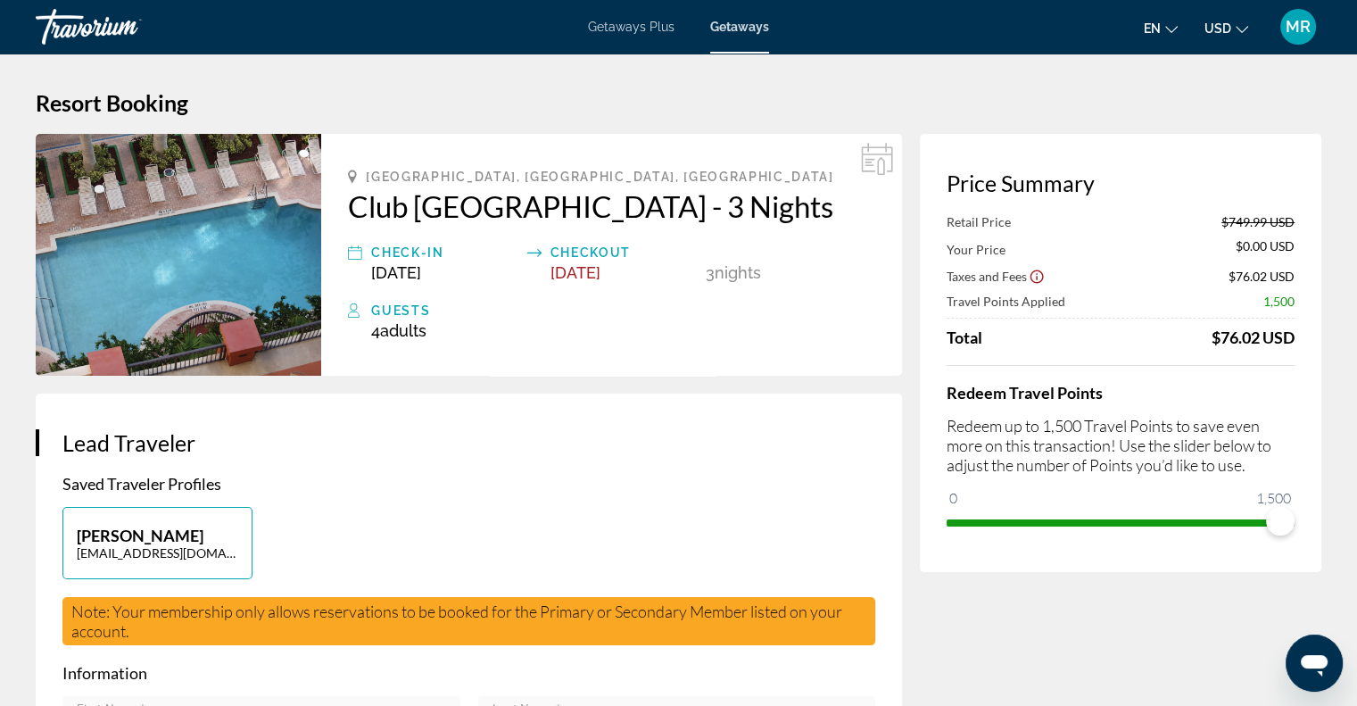
drag, startPoint x: 12, startPoint y: 1, endPoint x: 308, endPoint y: 83, distance: 307.3
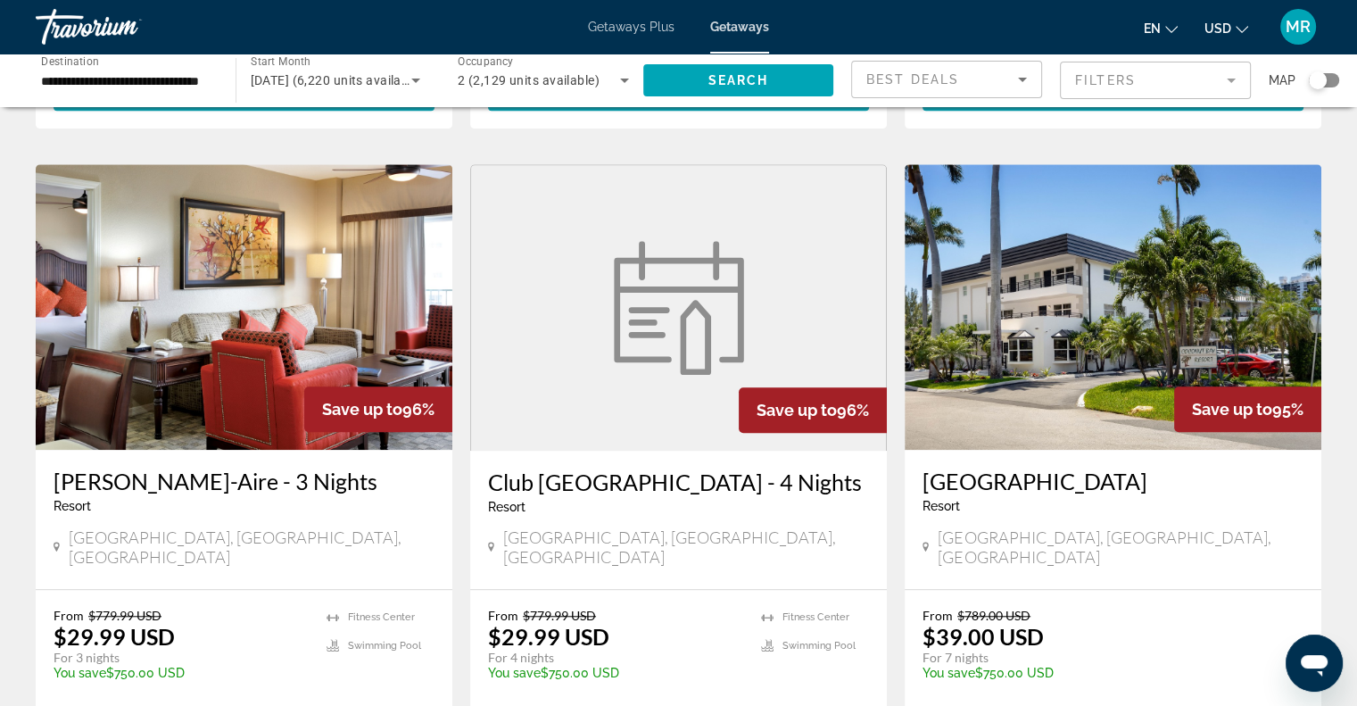
scroll to position [1344, 0]
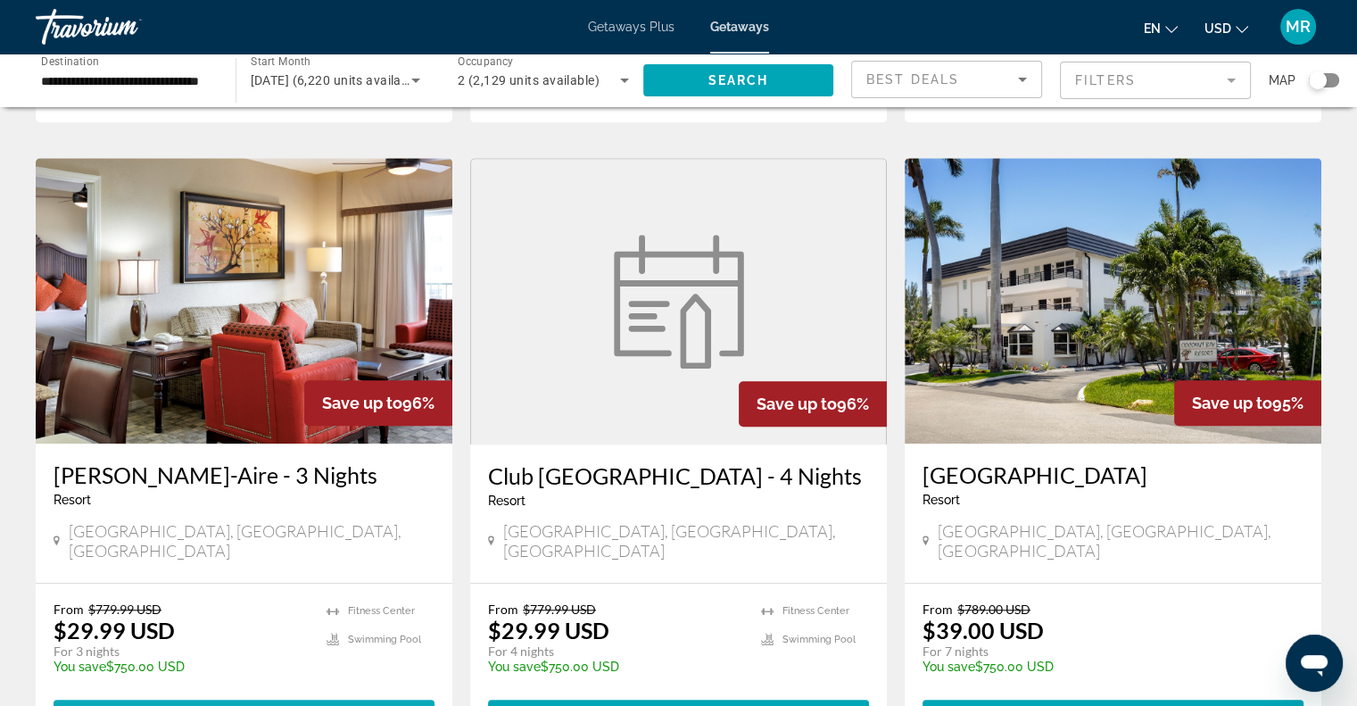
click at [245, 705] on span "View Resort" at bounding box center [196, 715] width 105 height 14
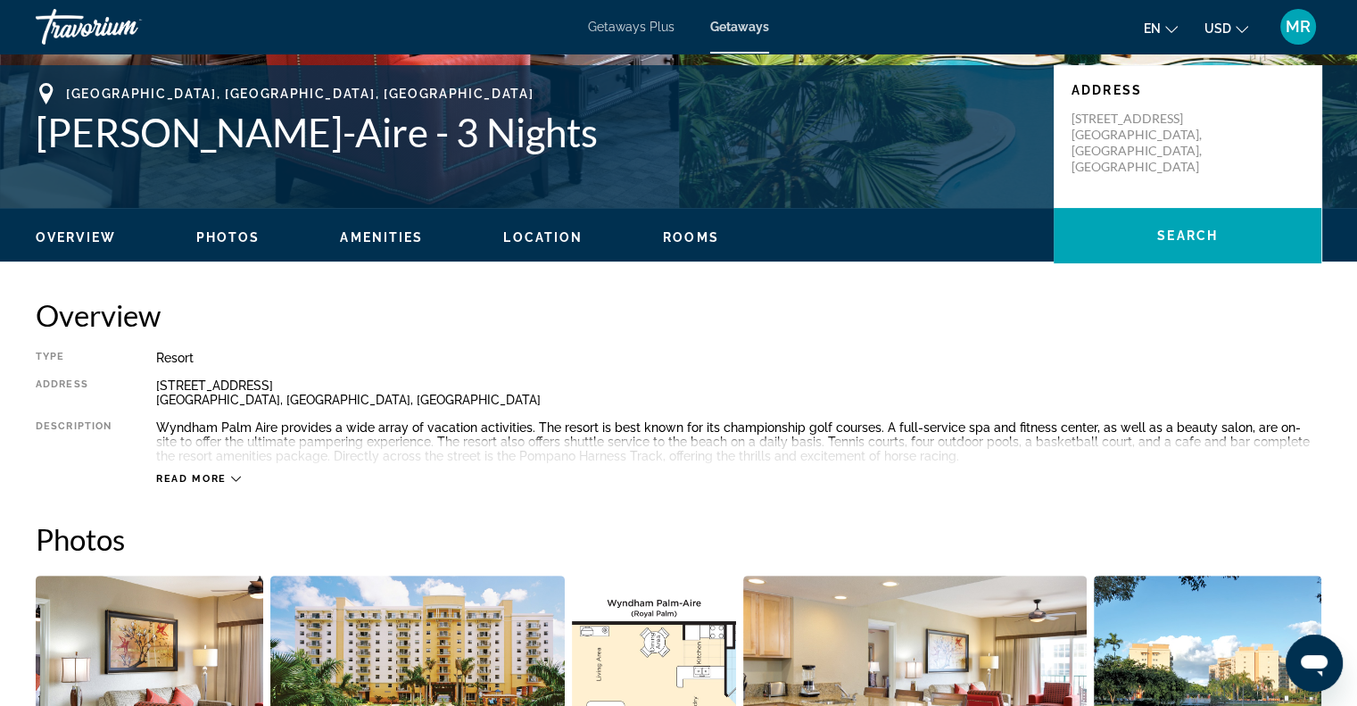
scroll to position [404, 0]
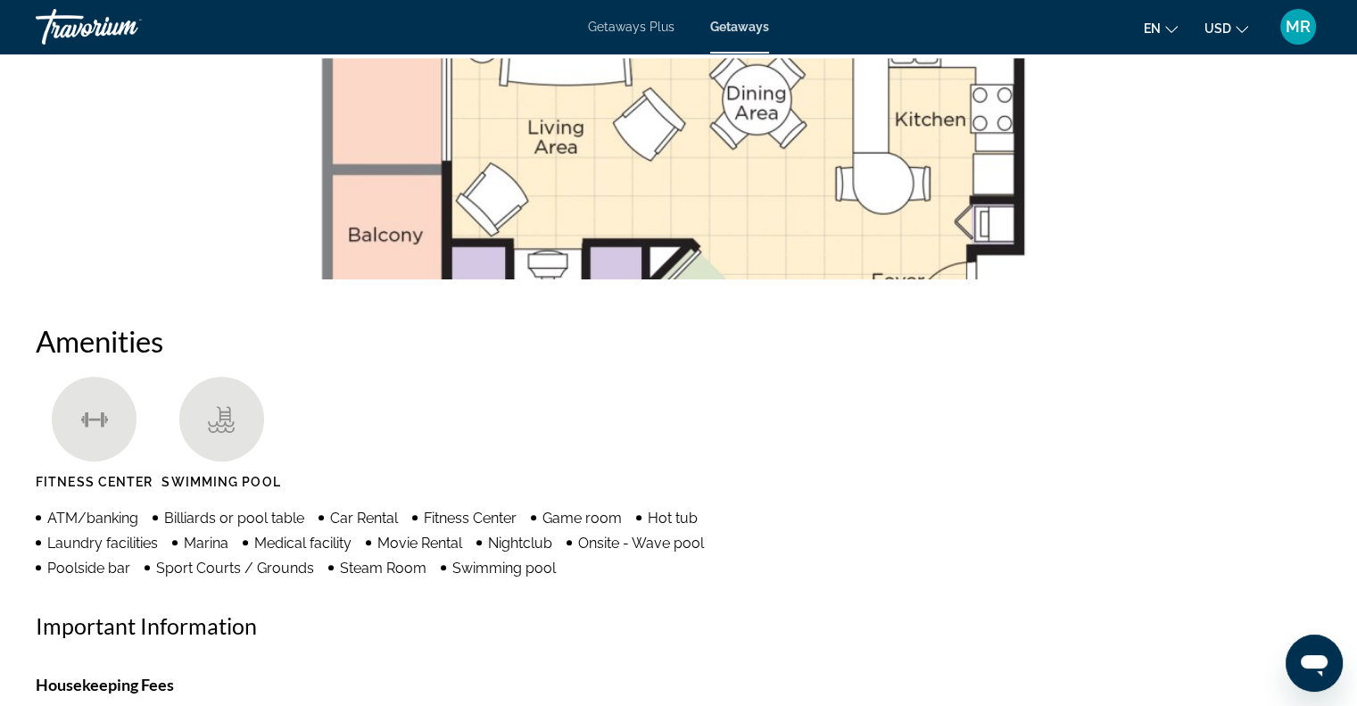
scroll to position [1141, 0]
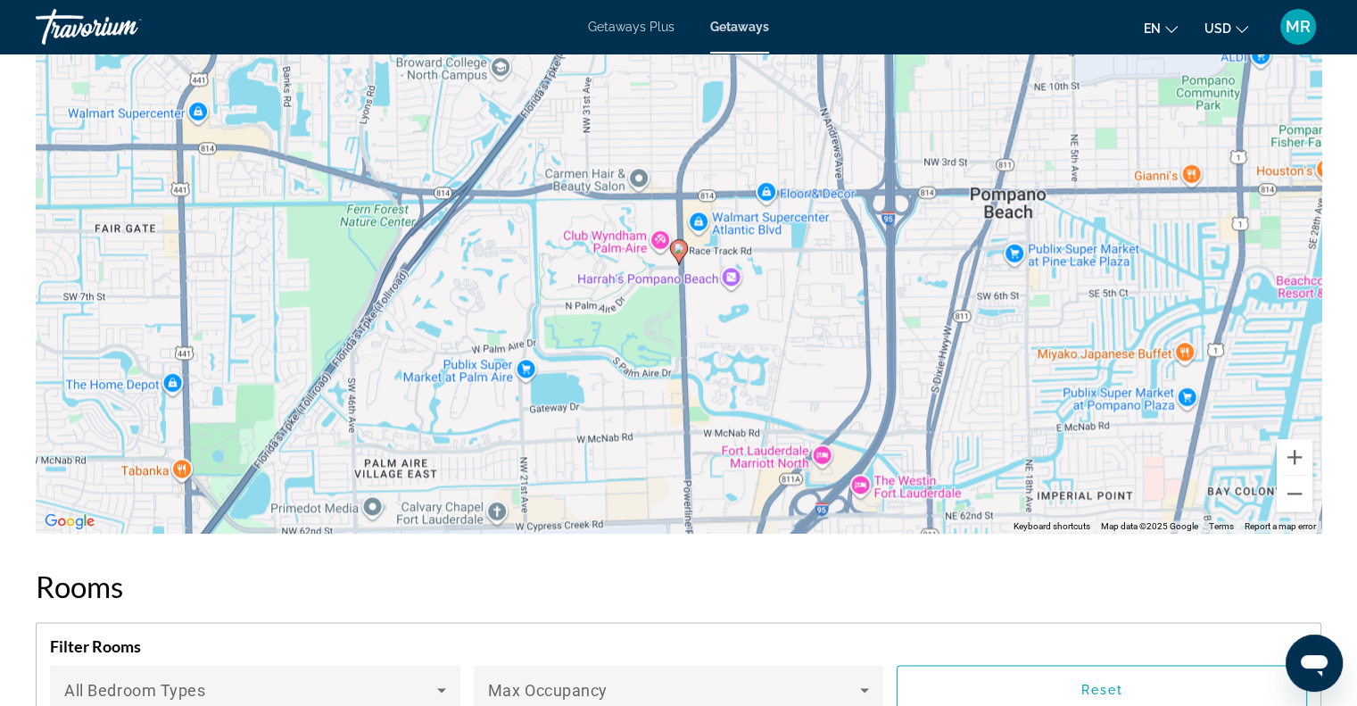
scroll to position [2591, 0]
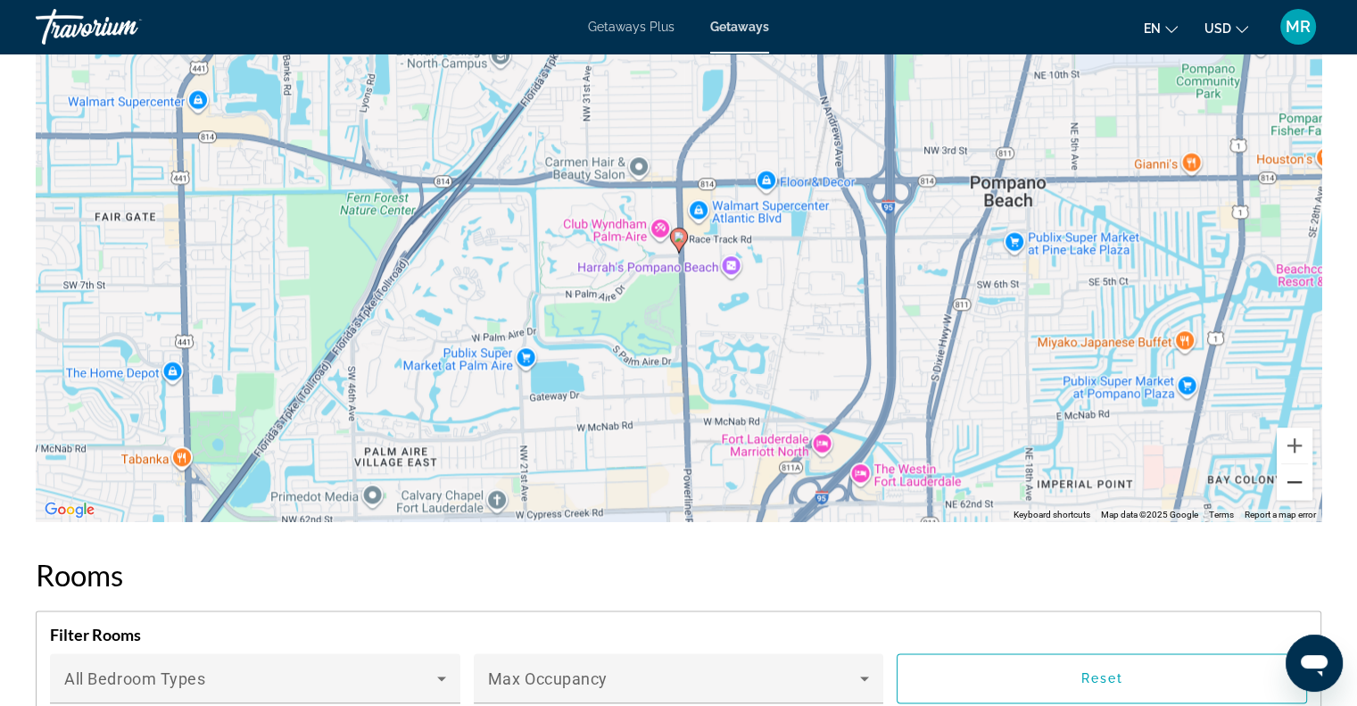
click at [1292, 475] on button "Zoom out" at bounding box center [1294, 482] width 36 height 36
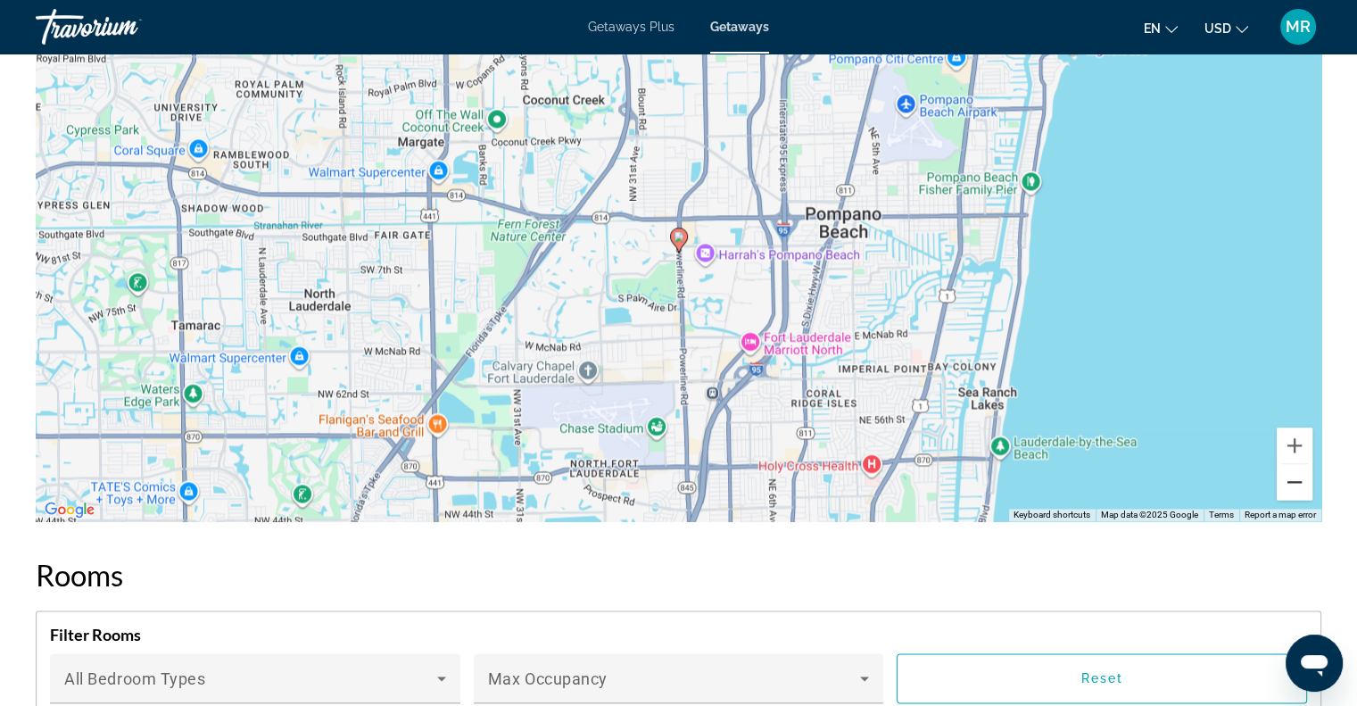
click at [1292, 475] on button "Zoom out" at bounding box center [1294, 482] width 36 height 36
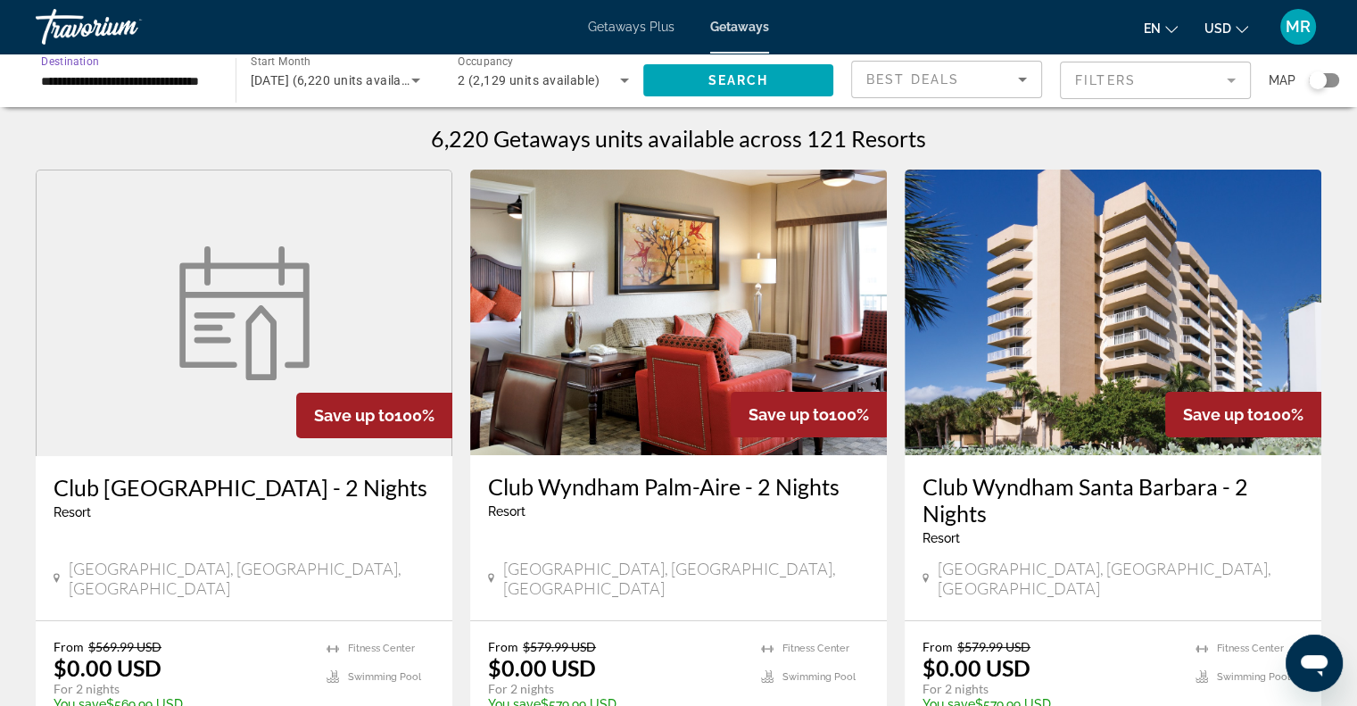
click at [57, 81] on input "**********" at bounding box center [126, 80] width 171 height 21
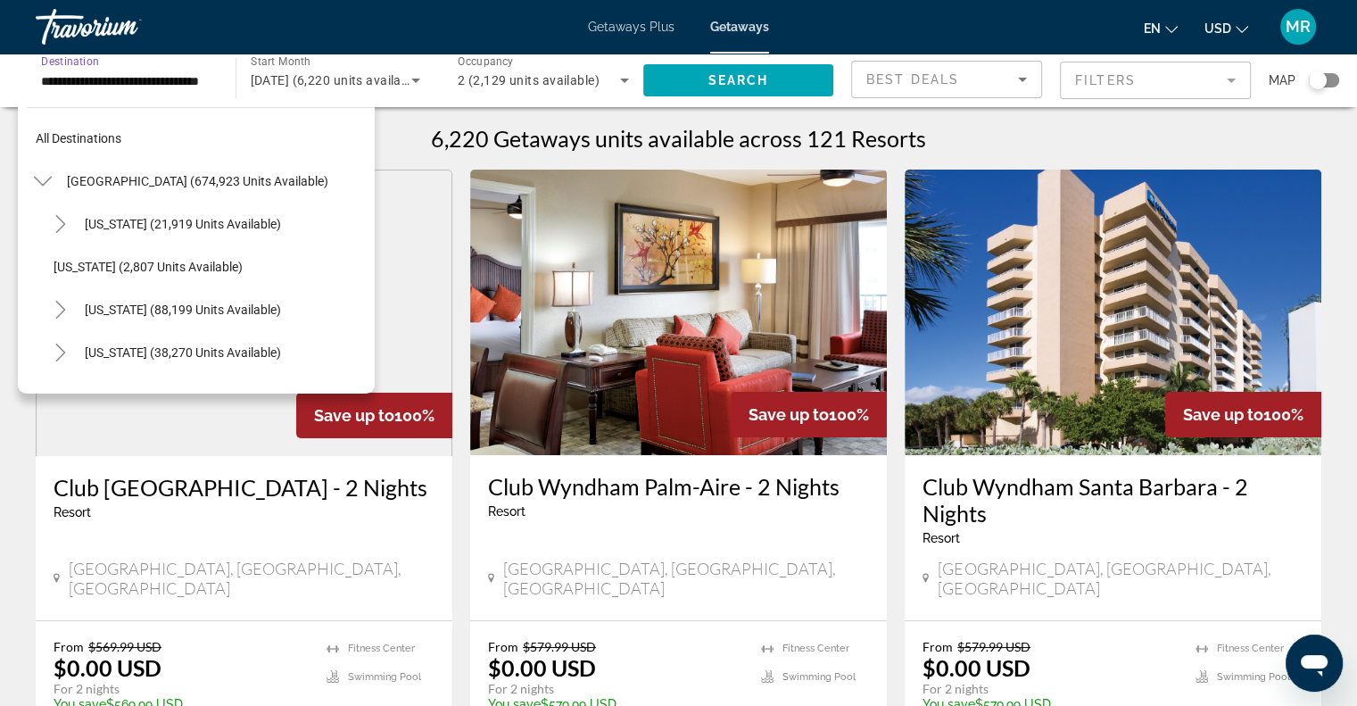
scroll to position [320, 0]
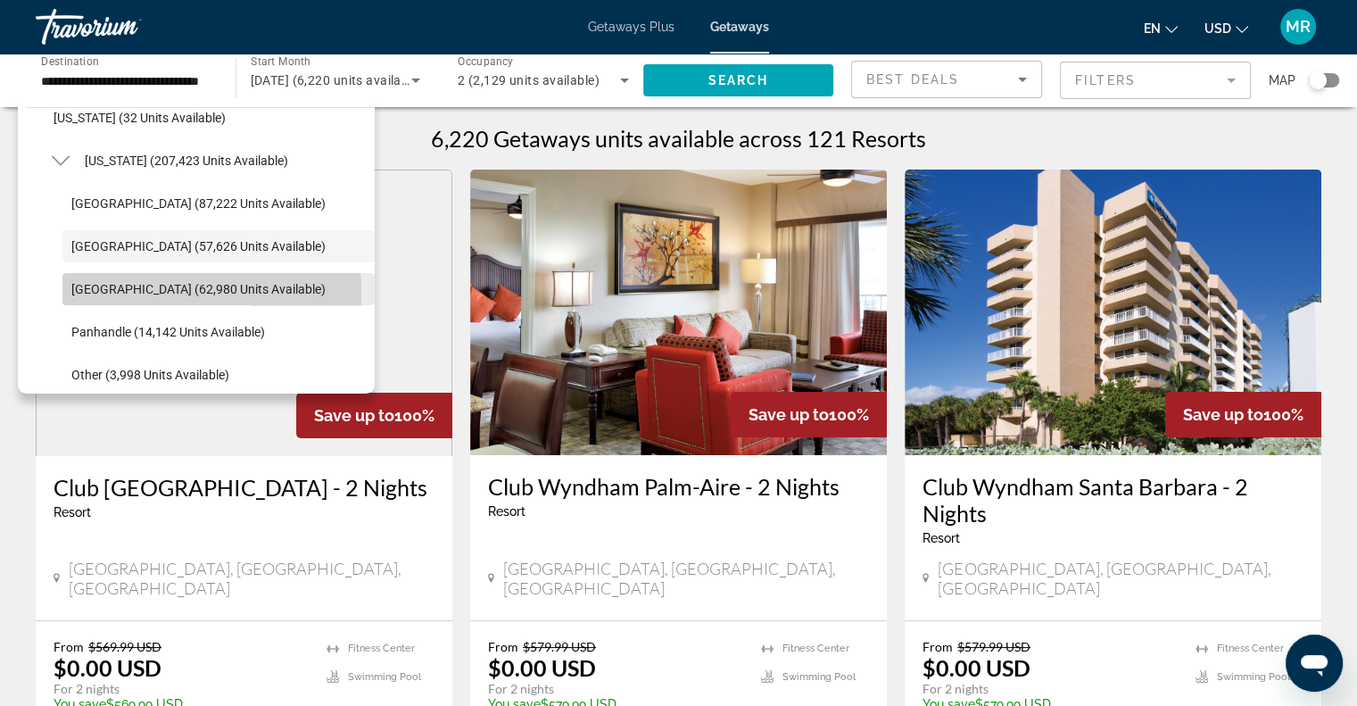
click at [79, 291] on span "[GEOGRAPHIC_DATA] (62,980 units available)" at bounding box center [198, 289] width 254 height 14
type input "**********"
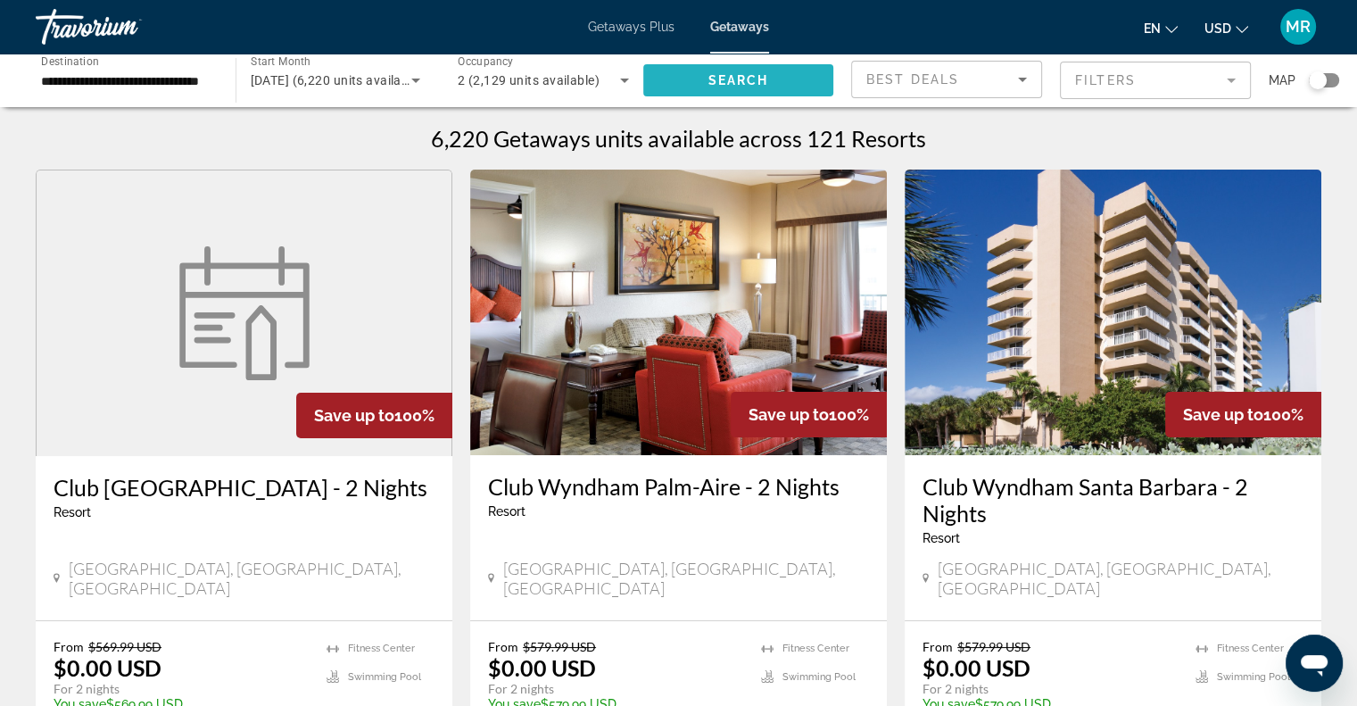
click at [673, 78] on span "Search widget" at bounding box center [738, 80] width 191 height 43
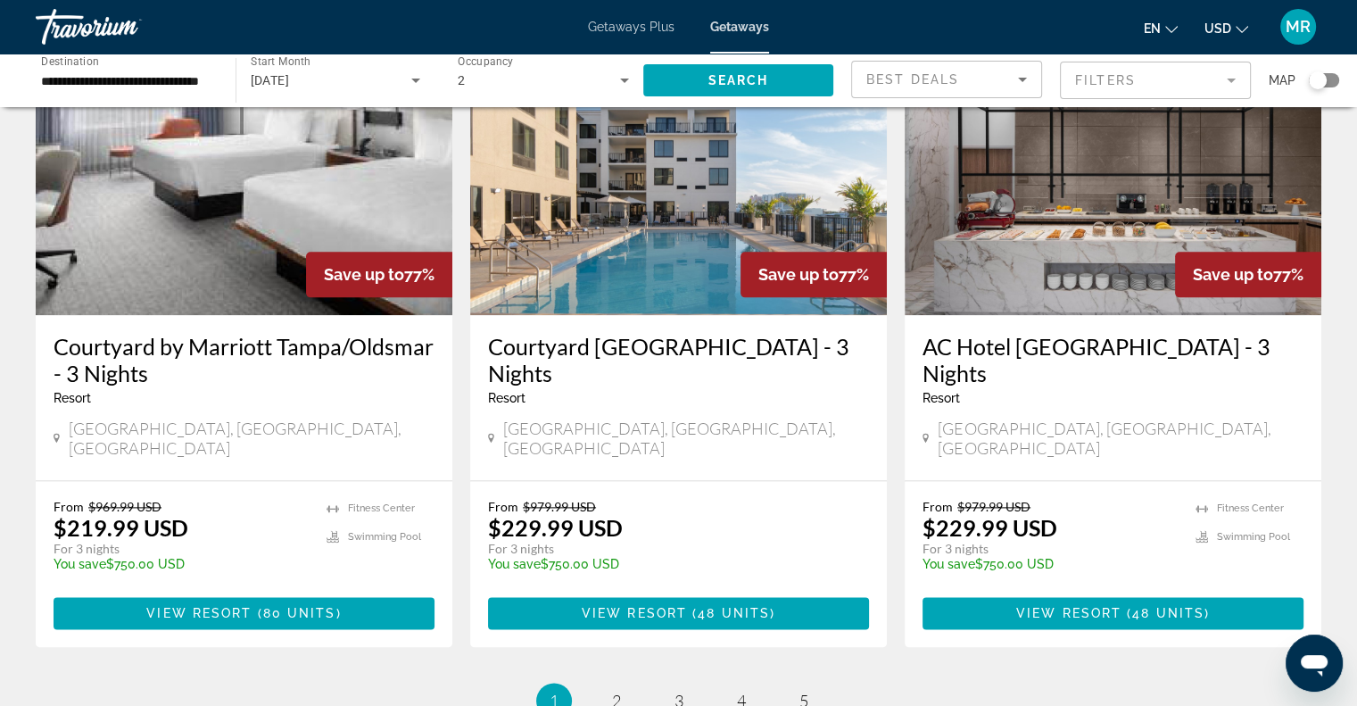
scroll to position [2224, 0]
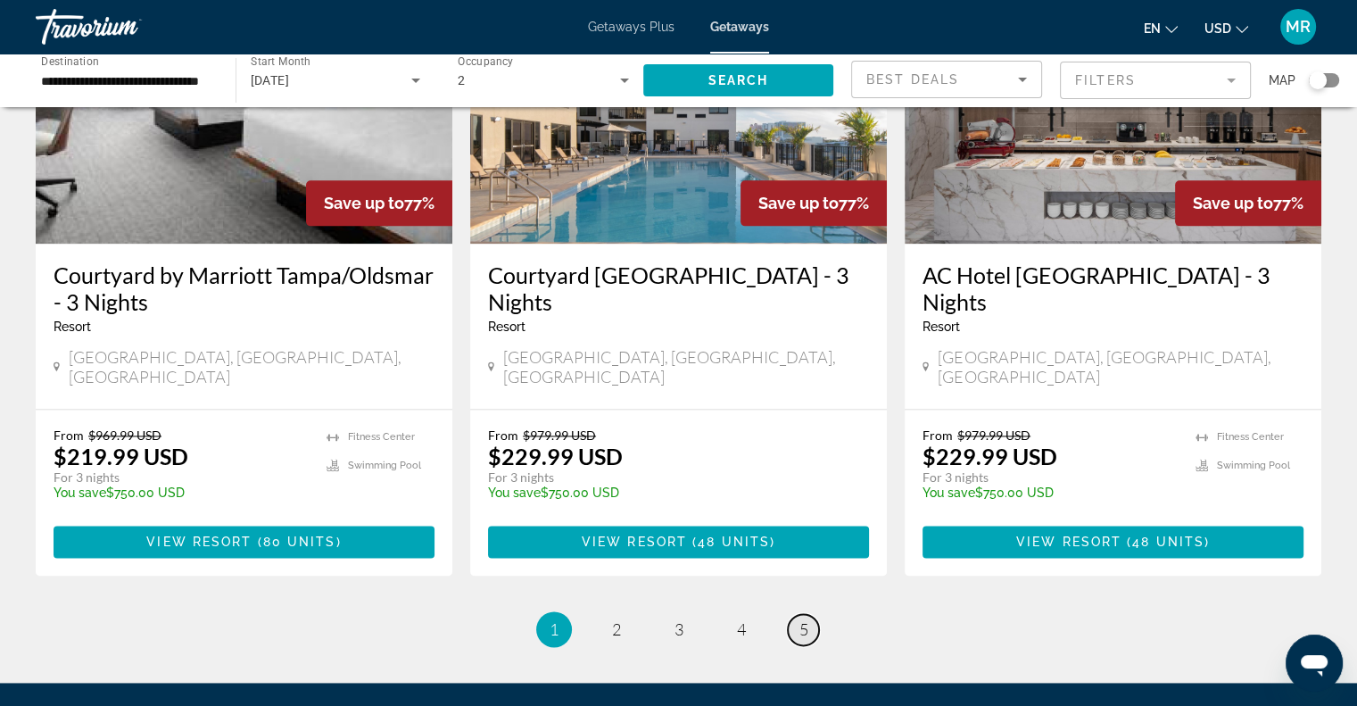
click at [805, 619] on span "5" at bounding box center [803, 629] width 9 height 20
